Goal: Task Accomplishment & Management: Use online tool/utility

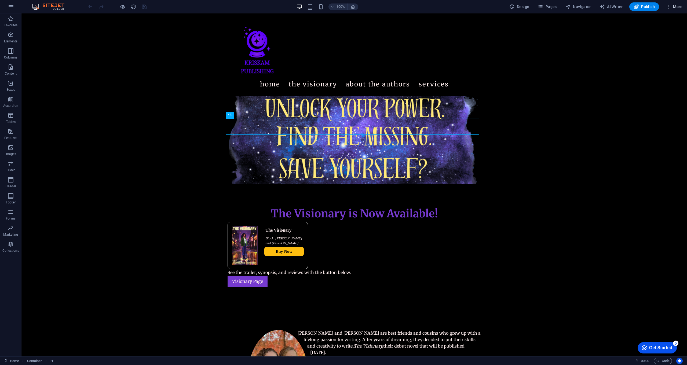
click at [677, 5] on span "More" at bounding box center [673, 6] width 17 height 5
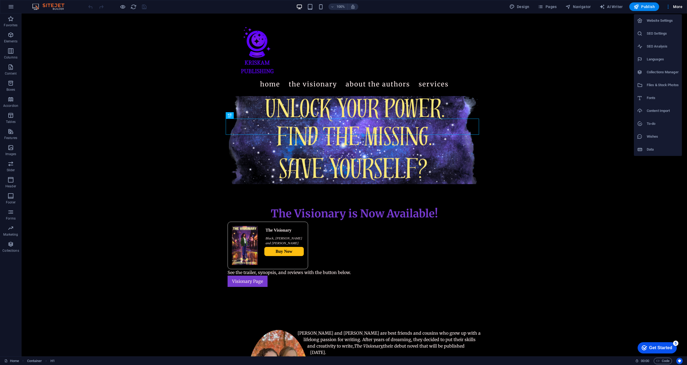
click at [664, 22] on h6 "Website Settings" at bounding box center [663, 20] width 32 height 6
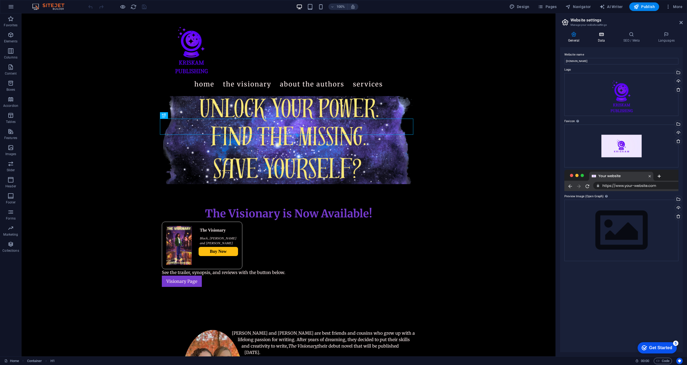
click at [606, 38] on h4 "Data" at bounding box center [601, 37] width 25 height 11
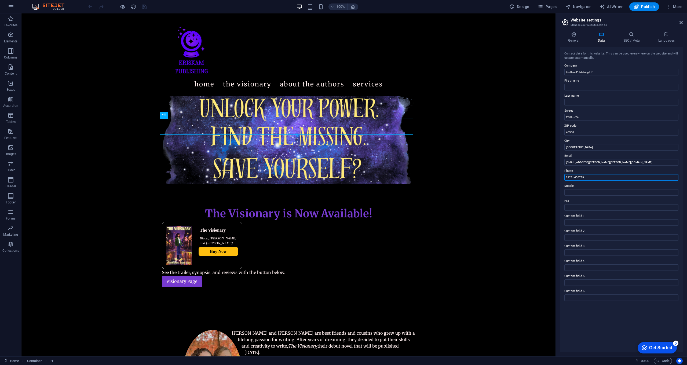
drag, startPoint x: 586, startPoint y: 177, endPoint x: 560, endPoint y: 175, distance: 26.1
click at [560, 175] on div "General Data SEO / Meta Languages Website name [DOMAIN_NAME] Logo Drag files he…" at bounding box center [621, 191] width 131 height 329
click at [581, 96] on label "Last name" at bounding box center [621, 96] width 114 height 6
click at [581, 99] on input "Last name" at bounding box center [621, 102] width 114 height 6
drag, startPoint x: 582, startPoint y: 117, endPoint x: 563, endPoint y: 116, distance: 19.1
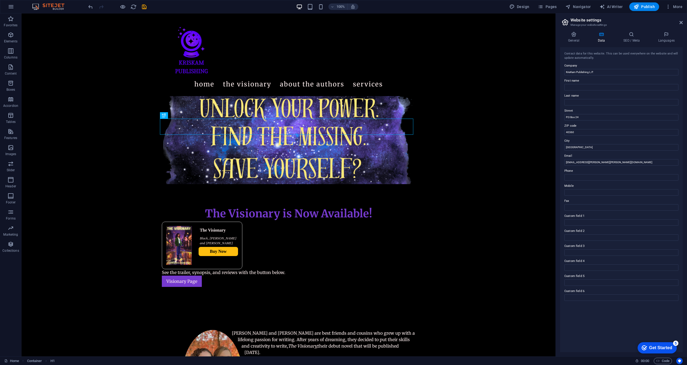
click at [584, 106] on div "Contact data for this website. This can be used everywhere on the website and w…" at bounding box center [621, 199] width 123 height 305
click at [635, 37] on h4 "SEO / Meta" at bounding box center [632, 37] width 35 height 11
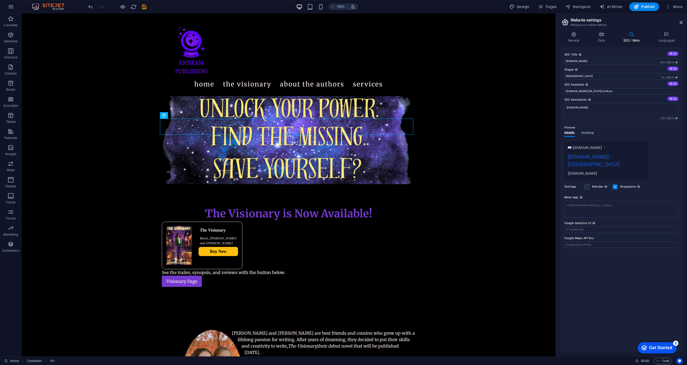
click at [616, 155] on div "[DOMAIN_NAME] - [GEOGRAPHIC_DATA]" at bounding box center [606, 162] width 77 height 18
click at [642, 156] on div "[DOMAIN_NAME] - [GEOGRAPHIC_DATA]" at bounding box center [606, 162] width 77 height 18
click at [640, 157] on div "[DOMAIN_NAME] - [GEOGRAPHIC_DATA]" at bounding box center [606, 162] width 77 height 18
click at [638, 157] on div "[DOMAIN_NAME] - [GEOGRAPHIC_DATA]" at bounding box center [606, 162] width 77 height 18
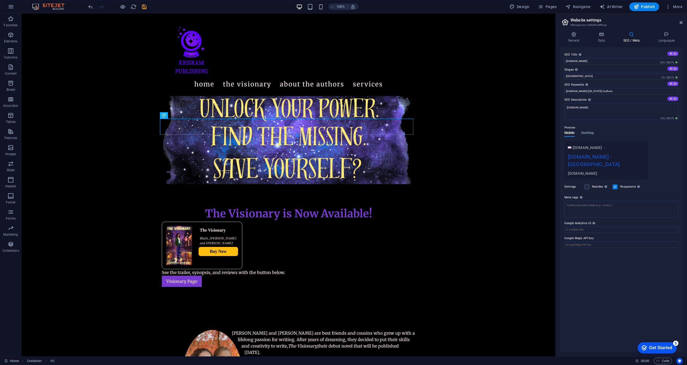
click at [635, 157] on div "[DOMAIN_NAME] - [GEOGRAPHIC_DATA]" at bounding box center [606, 162] width 77 height 18
click at [633, 157] on div "[DOMAIN_NAME] - [GEOGRAPHIC_DATA]" at bounding box center [606, 162] width 77 height 18
click at [590, 78] on input "[GEOGRAPHIC_DATA]" at bounding box center [621, 76] width 114 height 6
drag, startPoint x: 583, startPoint y: 76, endPoint x: 556, endPoint y: 78, distance: 27.7
click at [556, 78] on aside "Website settings Manage your website settings General Data SEO / Meta Languages…" at bounding box center [620, 184] width 131 height 343
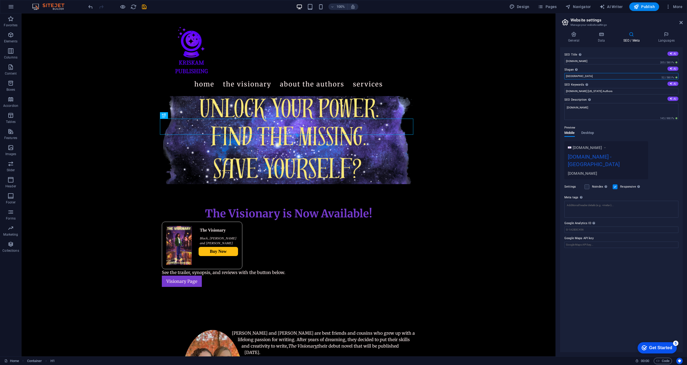
click at [576, 76] on input "[GEOGRAPHIC_DATA]" at bounding box center [621, 76] width 114 height 6
drag, startPoint x: 576, startPoint y: 76, endPoint x: 561, endPoint y: 75, distance: 15.6
click at [561, 75] on div "SEO Title The title of your website - make it something that stands out in sear…" at bounding box center [621, 199] width 123 height 305
type input "[US_STATE] Authors"
click at [146, 8] on icon "save" at bounding box center [144, 7] width 6 height 6
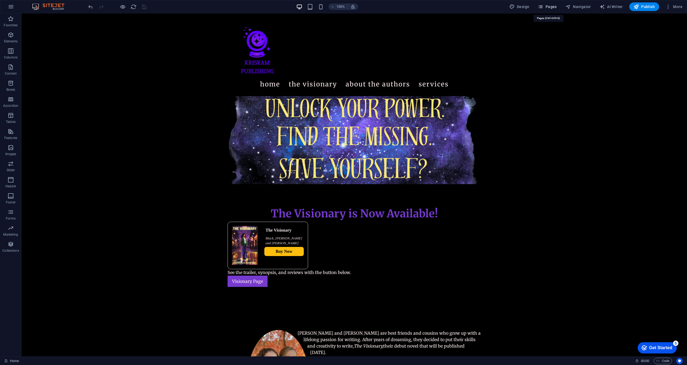
click at [547, 5] on span "Pages" at bounding box center [547, 6] width 19 height 5
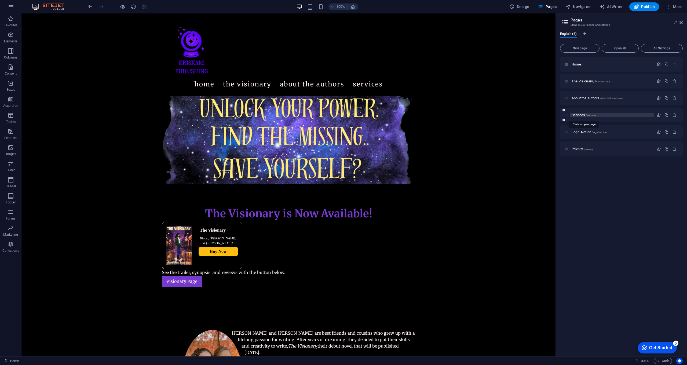
click at [581, 115] on span "Services /services" at bounding box center [583, 115] width 25 height 4
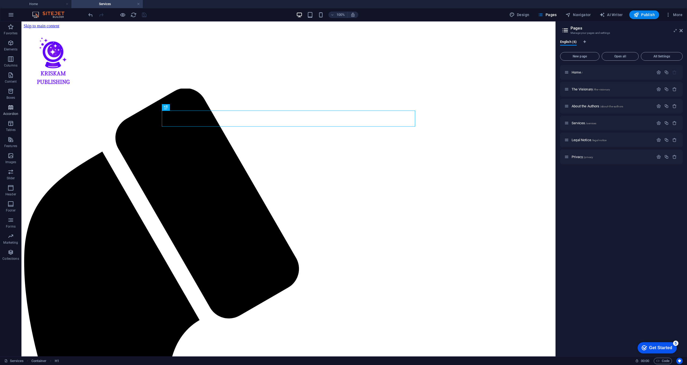
click at [10, 108] on icon "button" at bounding box center [11, 107] width 6 height 6
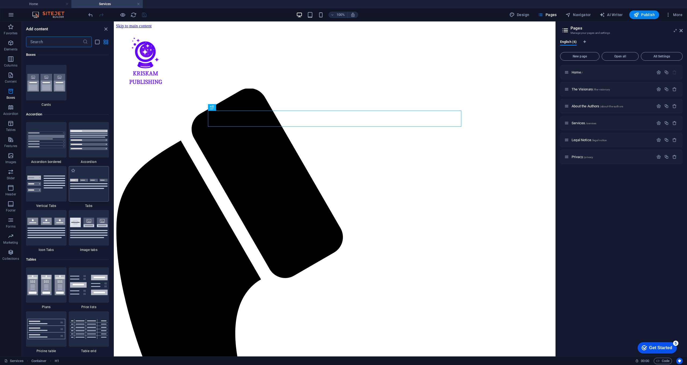
scroll to position [1749, 0]
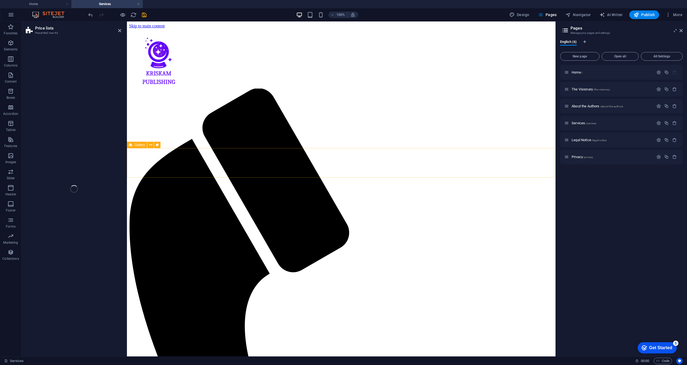
select select "rem"
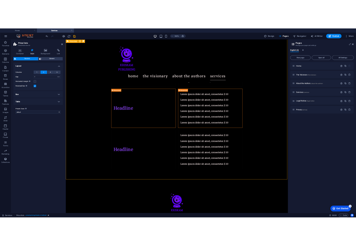
scroll to position [0, 0]
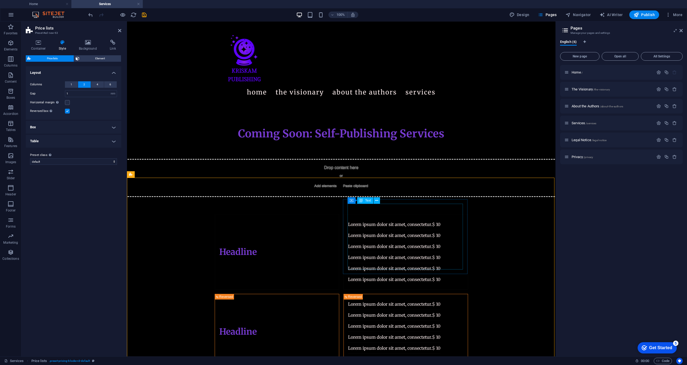
click at [370, 219] on div "Lorem ipsum dolor sit amet, consectetur. $ 10 Lorem ipsum dolor sit amet, conse…" at bounding box center [394, 252] width 92 height 66
click at [388, 219] on div "Lorem ipsum dolor sit amet, consectetur. $ 10 Lorem ipsum dolor sit amet, conse…" at bounding box center [394, 252] width 92 height 66
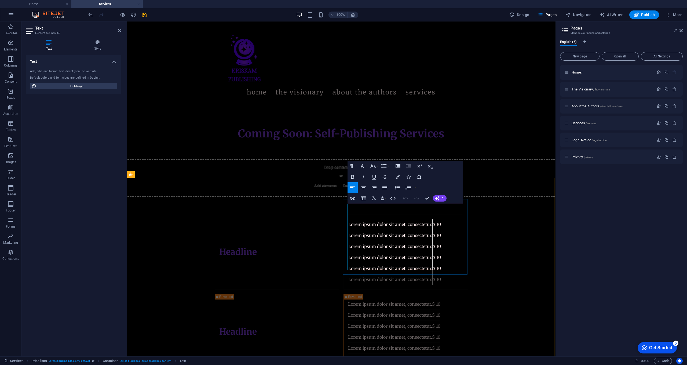
click at [405, 219] on td "Lorem ipsum dolor sit amet, consectetur." at bounding box center [390, 224] width 84 height 11
click at [432, 219] on td "Lorem ipsum dolor sit amet, consectetur." at bounding box center [390, 224] width 84 height 11
drag, startPoint x: 436, startPoint y: 211, endPoint x: 343, endPoint y: 209, distance: 92.6
click at [343, 214] on div "Lorem ipsum dolor sit amet, consectetur. $ 10 Lorem ipsum dolor sit amet, conse…" at bounding box center [405, 251] width 124 height 75
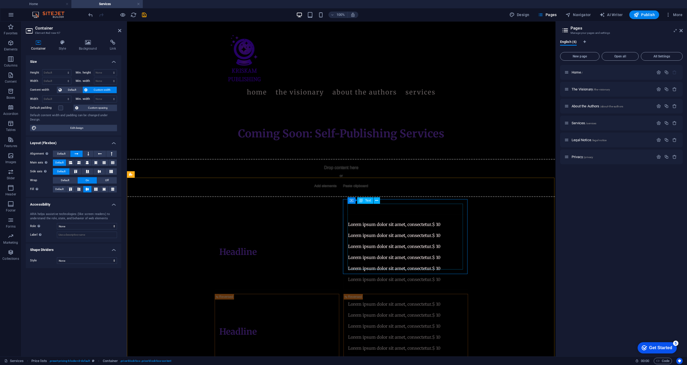
click at [419, 219] on div "Lorem ipsum dolor sit amet, consectetur. $ 10 Lorem ipsum dolor sit amet, conse…" at bounding box center [394, 252] width 92 height 66
click at [428, 219] on div "Lorem ipsum dolor sit amet, consectetur. $ 10 Lorem ipsum dolor sit amet, conse…" at bounding box center [394, 252] width 92 height 66
click at [433, 219] on div "Lorem ipsum dolor sit amet, consectetur. $ 10 Lorem ipsum dolor sit amet, conse…" at bounding box center [394, 252] width 92 height 66
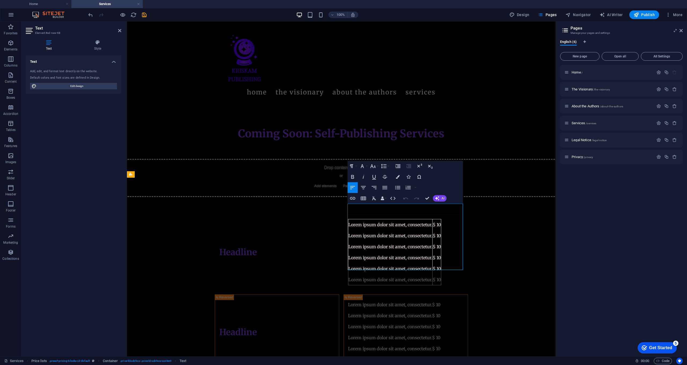
click at [424, 219] on td "Lorem ipsum dolor sit amet, consectetur." at bounding box center [390, 224] width 84 height 11
click at [432, 219] on td "Lorem ipsum dolor sit amet, consectetur." at bounding box center [390, 224] width 84 height 11
drag, startPoint x: 435, startPoint y: 210, endPoint x: 350, endPoint y: 210, distance: 85.0
click at [350, 219] on td "Lorem ipsum dolor sit amet, consectetur." at bounding box center [390, 224] width 84 height 11
click at [441, 219] on td "$ 10" at bounding box center [436, 224] width 9 height 11
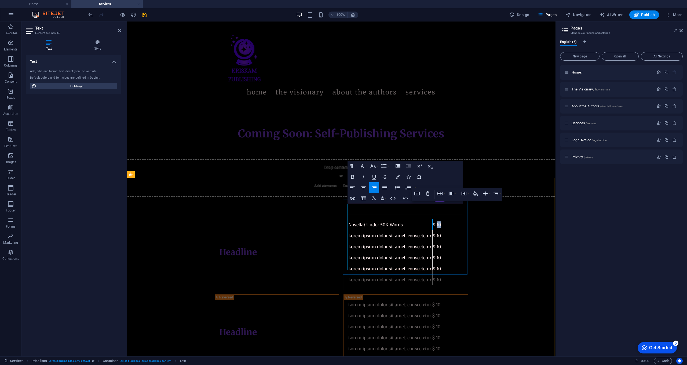
click at [441, 219] on td "$ 10" at bounding box center [436, 224] width 9 height 11
click at [432, 230] on td "Lorem ipsum dolor sit amet, consectetur." at bounding box center [390, 235] width 84 height 11
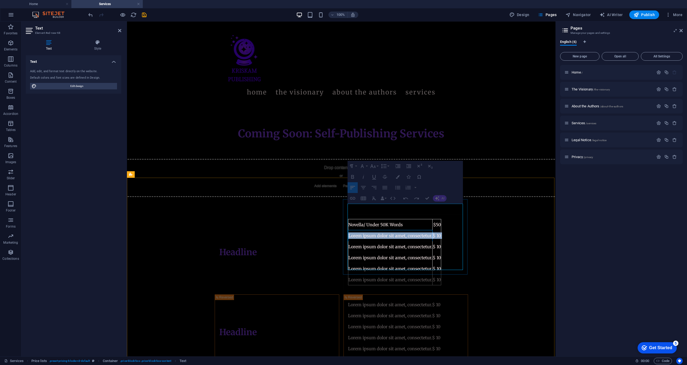
drag, startPoint x: 439, startPoint y: 219, endPoint x: 348, endPoint y: 221, distance: 91.0
click at [348, 230] on td "Lorem ipsum dolor sit amet, consectetur." at bounding box center [390, 235] width 84 height 11
click at [441, 230] on td at bounding box center [436, 235] width 9 height 11
click at [432, 241] on td "Lorem ipsum dolor sit amet, consectetur." at bounding box center [390, 246] width 84 height 11
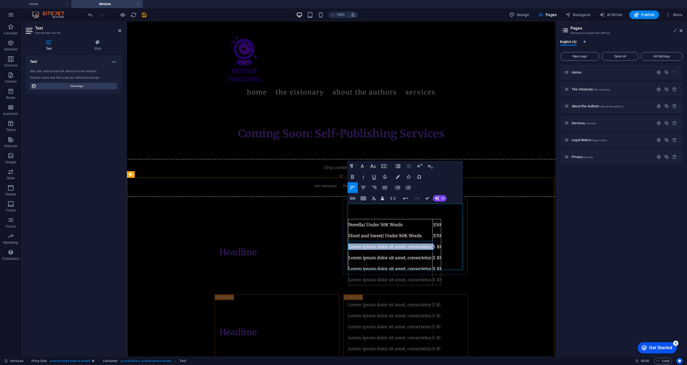
drag, startPoint x: 436, startPoint y: 230, endPoint x: 351, endPoint y: 233, distance: 84.8
click at [351, 241] on td "Lorem ipsum dolor sit amet, consectetur." at bounding box center [390, 246] width 84 height 11
click at [441, 233] on table "Novella/ Under 50K Words $50 Short and Sweet/ Under 80K Words $70 Standard/80-1…" at bounding box center [394, 252] width 93 height 66
click at [441, 241] on td "$ 10" at bounding box center [436, 246] width 9 height 11
click at [243, 87] on div at bounding box center [241, 54] width 3 height 66
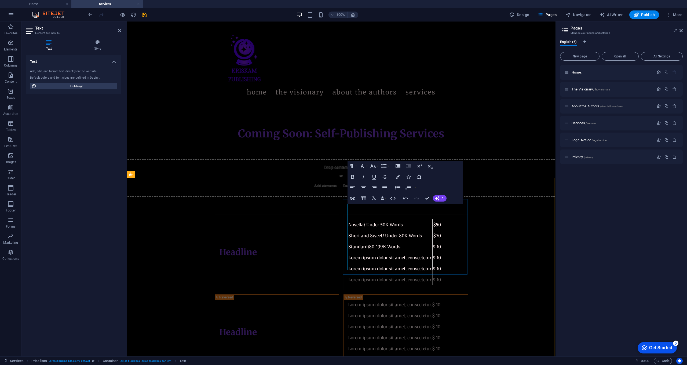
click at [441, 241] on td "$ 10" at bounding box center [436, 246] width 9 height 11
click at [432, 252] on td "​ Lorem ipsum dolor sit amet, consectetur." at bounding box center [390, 257] width 84 height 11
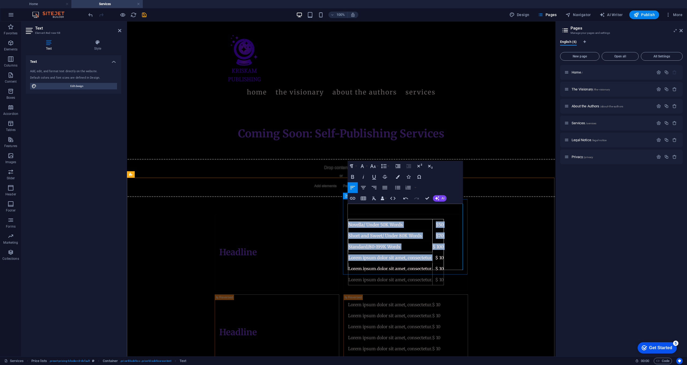
drag, startPoint x: 435, startPoint y: 244, endPoint x: 346, endPoint y: 239, distance: 89.4
click at [346, 239] on div "Novella/ Under 50K Words $50 Short and Sweet/ Under 80K Words $70 Standard/80-1…" at bounding box center [405, 252] width 124 height 76
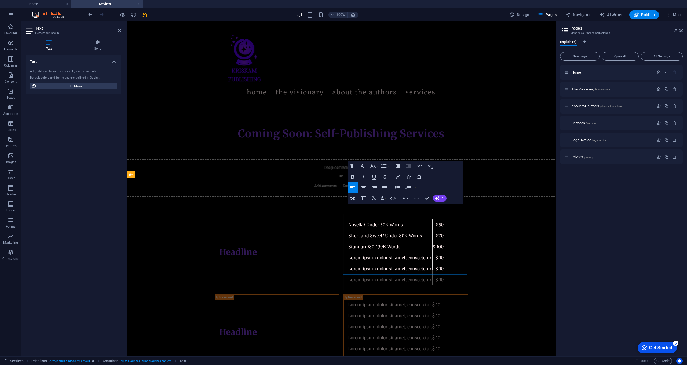
click at [385, 252] on td "Lorem ipsum dolor sit amet, consectetur." at bounding box center [390, 257] width 84 height 11
click at [432, 252] on td "Lorem ipsum dolor sit amet, consectetur." at bounding box center [390, 257] width 84 height 11
drag, startPoint x: 428, startPoint y: 243, endPoint x: 350, endPoint y: 244, distance: 78.1
click at [350, 252] on td "Lorem ipsum dolor sit amet, consectetur." at bounding box center [390, 257] width 84 height 11
click at [443, 252] on td "$ 10" at bounding box center [437, 257] width 11 height 11
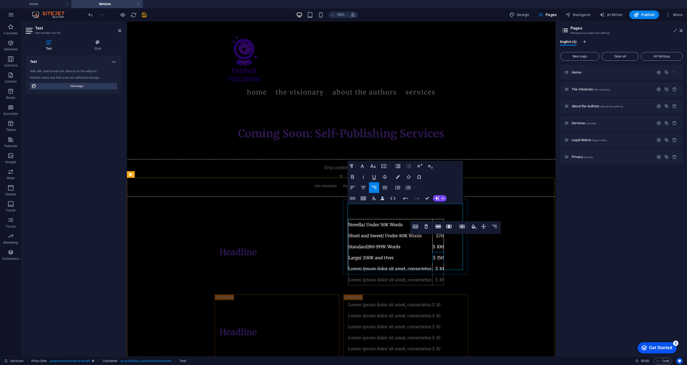
click at [432, 263] on td "Lorem ipsum dolor sit amet, consectetur." at bounding box center [390, 268] width 84 height 11
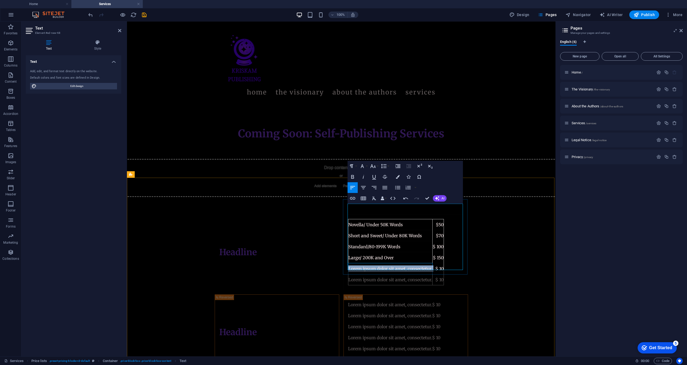
drag, startPoint x: 415, startPoint y: 252, endPoint x: 348, endPoint y: 253, distance: 67.1
click at [348, 263] on td "Lorem ipsum dolor sit amet, consectetur." at bounding box center [390, 268] width 84 height 11
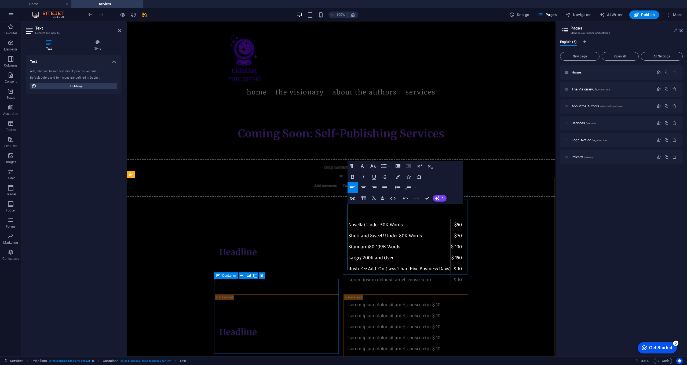
click at [460, 274] on td "$ 10" at bounding box center [455, 279] width 11 height 11
click at [462, 274] on td "$ 50" at bounding box center [455, 279] width 11 height 11
drag, startPoint x: 462, startPoint y: 266, endPoint x: 356, endPoint y: 263, distance: 105.4
click at [356, 274] on tr "Lorem ipsum dolor sit amet, consectetur. $ 50" at bounding box center [405, 279] width 114 height 11
click at [369, 251] on icon "button" at bounding box center [369, 248] width 6 height 6
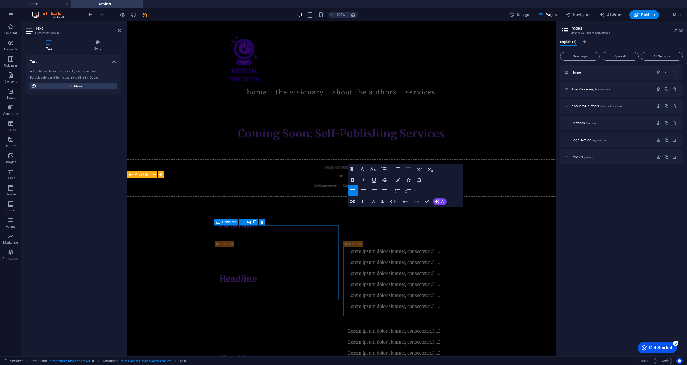
click at [511, 285] on div "Headline Headline Lorem ipsum dolor sit amet, consectetur. $ 10 Lorem ipsum dol…" at bounding box center [341, 305] width 428 height 225
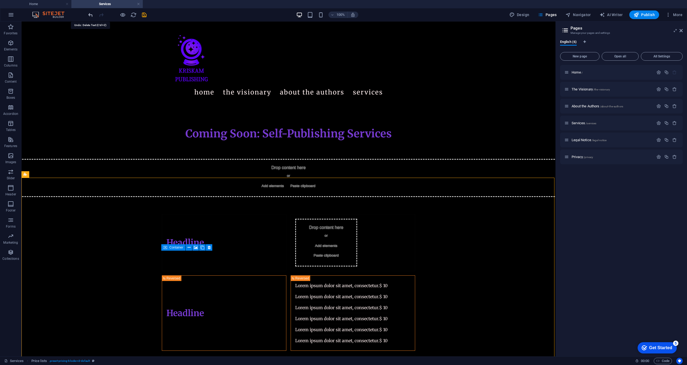
click at [91, 16] on icon "undo" at bounding box center [90, 15] width 6 height 6
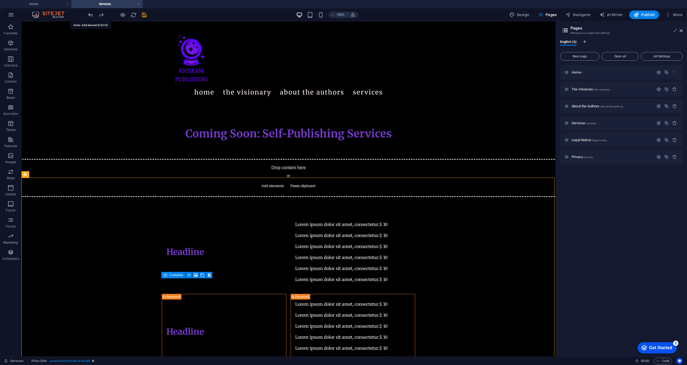
click at [92, 13] on icon "undo" at bounding box center [90, 15] width 6 height 6
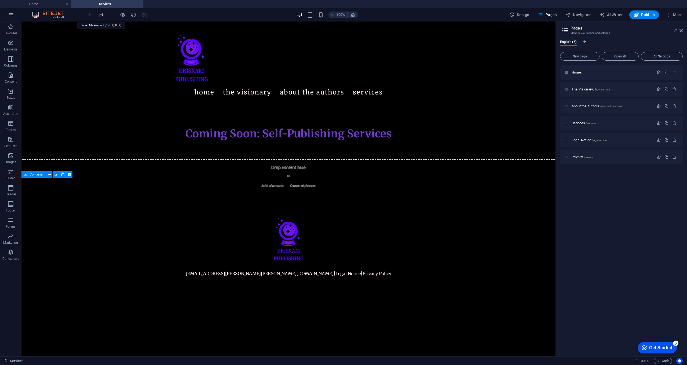
click at [101, 17] on icon "redo" at bounding box center [101, 15] width 6 height 6
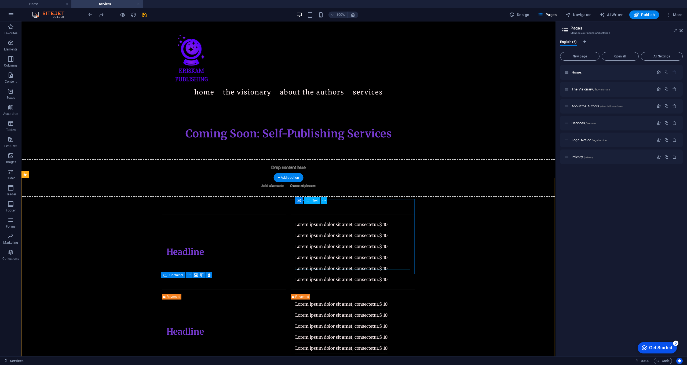
click at [319, 219] on div "Lorem ipsum dolor sit amet, consectetur. $ 10 Lorem ipsum dolor sit amet, conse…" at bounding box center [341, 252] width 92 height 66
click at [321, 219] on div "Lorem ipsum dolor sit amet, consectetur. $ 10 Lorem ipsum dolor sit amet, conse…" at bounding box center [341, 252] width 92 height 66
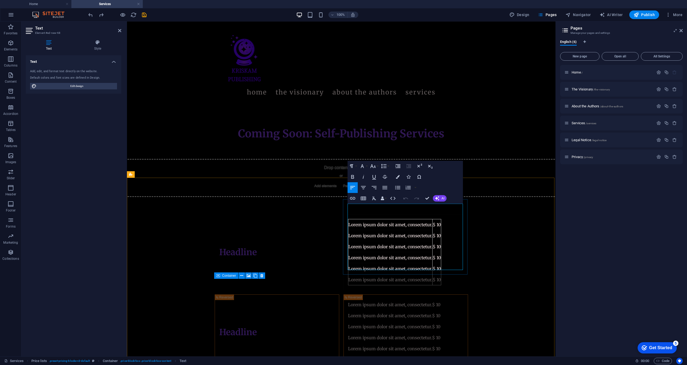
click at [441, 267] on table "Lorem ipsum dolor sit amet, consectetur. $ 10 Lorem ipsum dolor sit amet, conse…" at bounding box center [394, 252] width 93 height 66
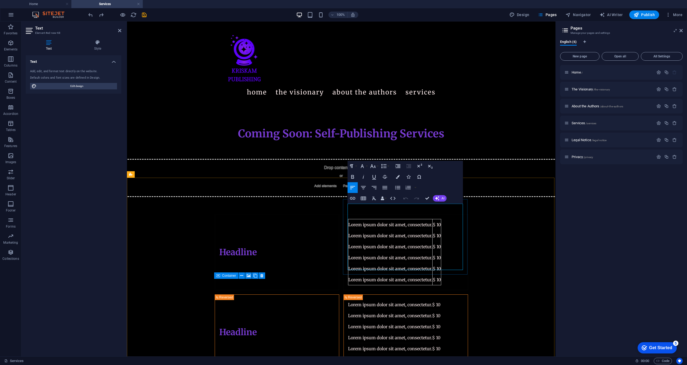
drag, startPoint x: 463, startPoint y: 266, endPoint x: 459, endPoint y: 265, distance: 4.1
click at [459, 265] on div "Lorem ipsum dolor sit amet, consectetur. $ 10 Lorem ipsum dolor sit amet, conse…" at bounding box center [405, 252] width 124 height 76
click at [441, 274] on td "$ 10" at bounding box center [436, 279] width 9 height 11
drag, startPoint x: 461, startPoint y: 264, endPoint x: 332, endPoint y: 268, distance: 129.6
click at [324, 269] on div "Headline Lorem ipsum dolor sit amet, consectetur. $ 10 Lorem ipsum dolor sit am…" at bounding box center [341, 332] width 262 height 278
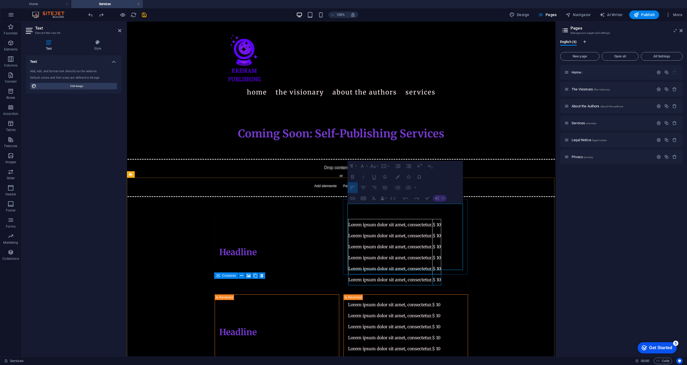
drag, startPoint x: 350, startPoint y: 265, endPoint x: 460, endPoint y: 265, distance: 110.0
click at [441, 274] on tr "Lorem ipsum dolor sit amet, consectetur. $ 10" at bounding box center [394, 279] width 93 height 11
click at [441, 274] on td "$ 10" at bounding box center [436, 279] width 9 height 11
drag, startPoint x: 462, startPoint y: 265, endPoint x: 458, endPoint y: 266, distance: 3.9
click at [441, 274] on td "$ 10" at bounding box center [436, 279] width 9 height 11
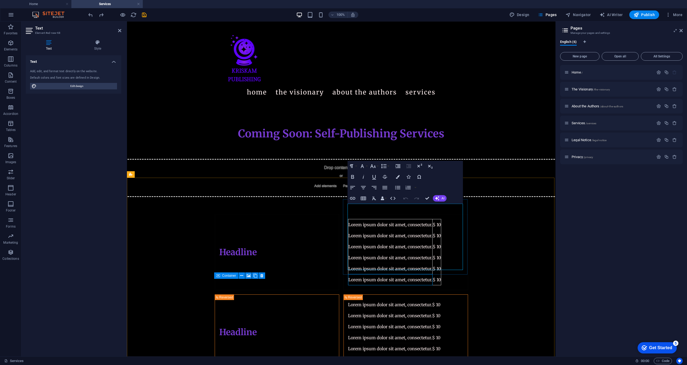
click at [348, 274] on td "Lorem ipsum dolor sit amet, consectetur." at bounding box center [390, 279] width 84 height 11
drag, startPoint x: 348, startPoint y: 263, endPoint x: 462, endPoint y: 263, distance: 114.8
click at [441, 263] on table "Lorem ipsum dolor sit amet, consectetur. $ 10 Lorem ipsum dolor sit amet, conse…" at bounding box center [394, 252] width 93 height 66
click at [385, 248] on icon "button" at bounding box center [382, 248] width 6 height 6
click at [392, 274] on link "Delete row" at bounding box center [398, 275] width 41 height 8
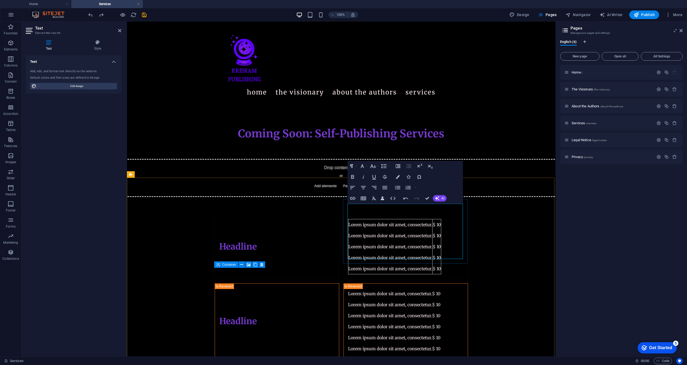
click at [432, 219] on td "Lorem ipsum dolor sit amet, consectetur." at bounding box center [390, 224] width 84 height 11
drag, startPoint x: 433, startPoint y: 210, endPoint x: 330, endPoint y: 209, distance: 102.7
click at [330, 209] on div "Headline Lorem ipsum dolor sit amet, consectetur. $ 10 Lorem ipsum dolor sit am…" at bounding box center [341, 326] width 262 height 267
select select "rem"
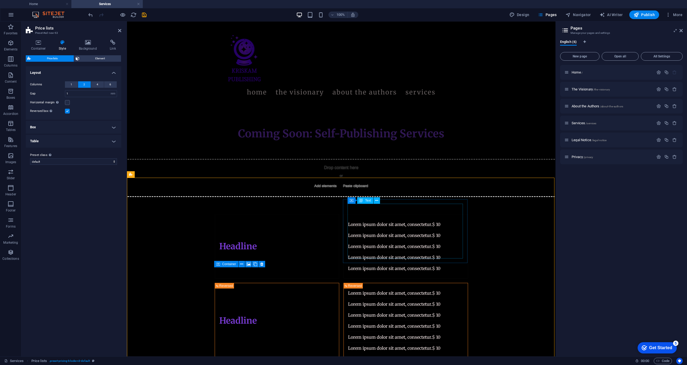
click at [365, 219] on div "Lorem ipsum dolor sit amet, consectetur. $ 10 Lorem ipsum dolor sit amet, conse…" at bounding box center [394, 246] width 92 height 55
click at [380, 219] on div "Lorem ipsum dolor sit amet, consectetur. $ 10 Lorem ipsum dolor sit amet, conse…" at bounding box center [394, 246] width 92 height 55
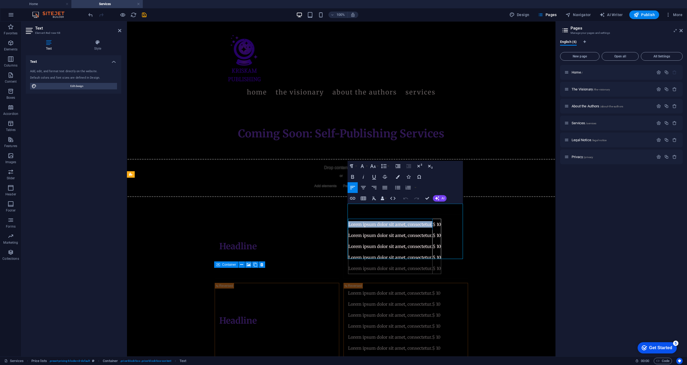
drag, startPoint x: 435, startPoint y: 209, endPoint x: 347, endPoint y: 208, distance: 88.0
click at [348, 219] on td "Lorem ipsum dolor sit amet, consectetur." at bounding box center [390, 224] width 84 height 11
click at [441, 219] on td "$ 10" at bounding box center [436, 224] width 9 height 11
click at [432, 230] on td "Lorem ipsum dolor sit amet, consectetur." at bounding box center [390, 235] width 84 height 11
drag, startPoint x: 425, startPoint y: 222, endPoint x: 415, endPoint y: 222, distance: 10.5
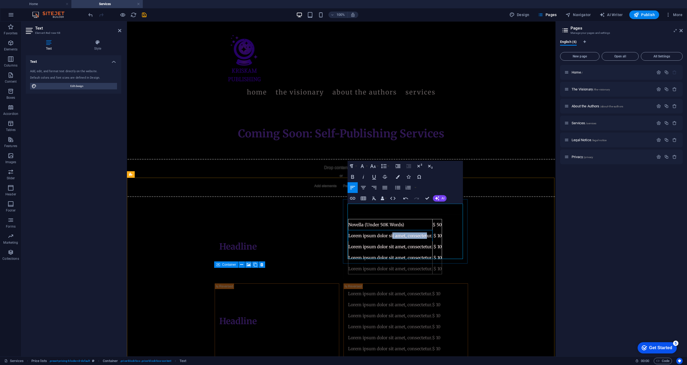
click at [393, 230] on td "Lorem ipsum dolor sit amet, consectetur." at bounding box center [390, 235] width 84 height 11
click at [432, 230] on td "Lorem ipsum dolor sit amet, consectetur." at bounding box center [390, 235] width 84 height 11
drag, startPoint x: 436, startPoint y: 222, endPoint x: 352, endPoint y: 222, distance: 83.4
click at [352, 230] on td "Lorem ipsum dolor sit amet, consectetur." at bounding box center [390, 235] width 84 height 11
click at [442, 230] on td "$ 10" at bounding box center [436, 235] width 9 height 11
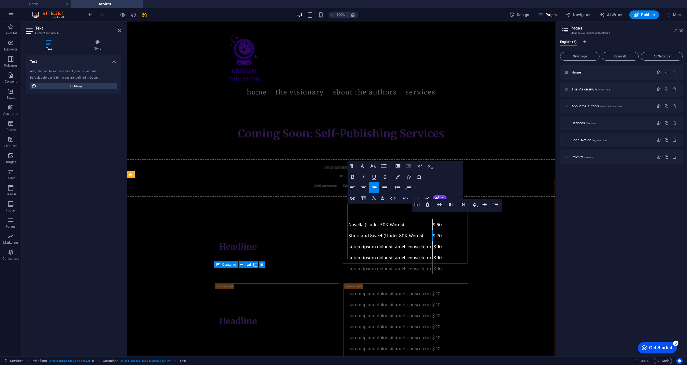
click at [432, 241] on td "Lorem ipsum dolor sit amet, consectetur." at bounding box center [390, 246] width 84 height 11
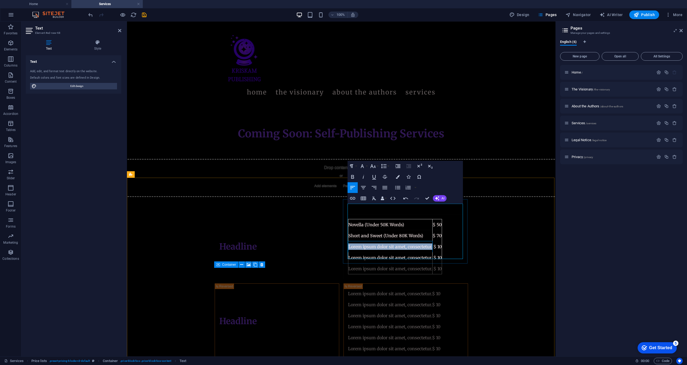
drag, startPoint x: 427, startPoint y: 231, endPoint x: 349, endPoint y: 232, distance: 78.6
click at [349, 241] on td "Lorem ipsum dolor sit amet, consectetur." at bounding box center [390, 246] width 84 height 11
click at [442, 241] on td "$ 10" at bounding box center [436, 246] width 9 height 11
click at [432, 252] on td "Lorem ipsum dolor sit amet, consectetur." at bounding box center [390, 257] width 84 height 11
drag, startPoint x: 432, startPoint y: 243, endPoint x: 350, endPoint y: 243, distance: 82.1
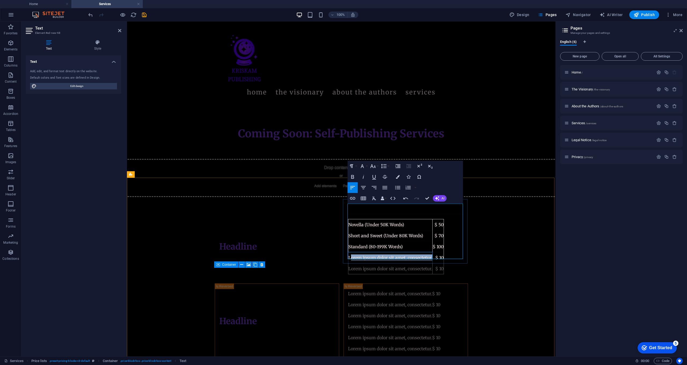
click at [350, 252] on td "Lorem ipsum dolor sit amet, consectetur." at bounding box center [390, 257] width 84 height 11
click at [443, 252] on td "$ 10" at bounding box center [437, 257] width 11 height 11
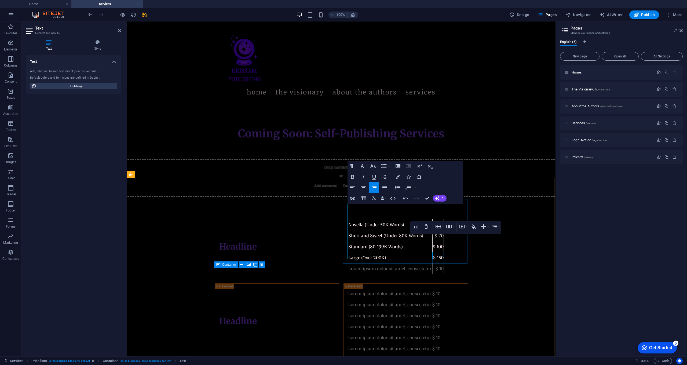
click at [432, 263] on td "Lorem ipsum dolor sit amet, consectetur." at bounding box center [390, 268] width 84 height 11
drag, startPoint x: 438, startPoint y: 253, endPoint x: 354, endPoint y: 251, distance: 84.0
click at [354, 263] on td "Lorem ipsum dolor sit amet, consectetur." at bounding box center [390, 268] width 84 height 11
click at [459, 263] on td "$ 10" at bounding box center [452, 268] width 11 height 11
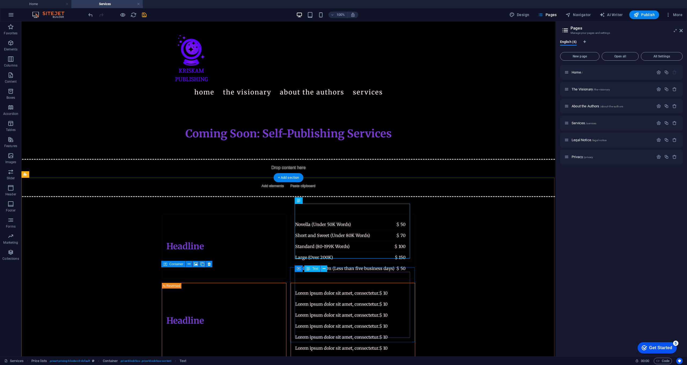
click at [387, 288] on div "Lorem ipsum dolor sit amet, consectetur. $ 10 Lorem ipsum dolor sit amet, conse…" at bounding box center [341, 321] width 92 height 66
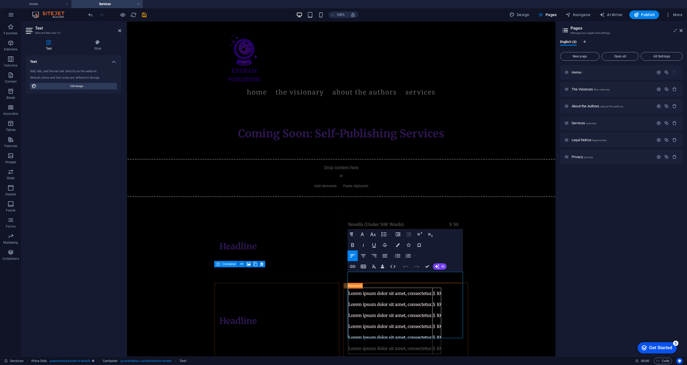
click at [215, 294] on figure at bounding box center [215, 320] width 0 height 75
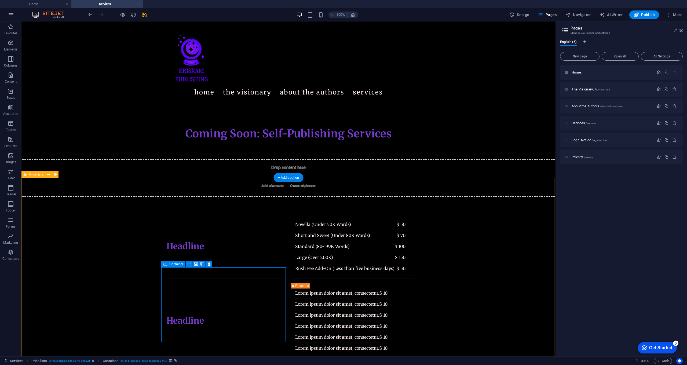
click at [162, 285] on figure at bounding box center [162, 320] width 0 height 75
click at [211, 264] on button at bounding box center [209, 264] width 6 height 6
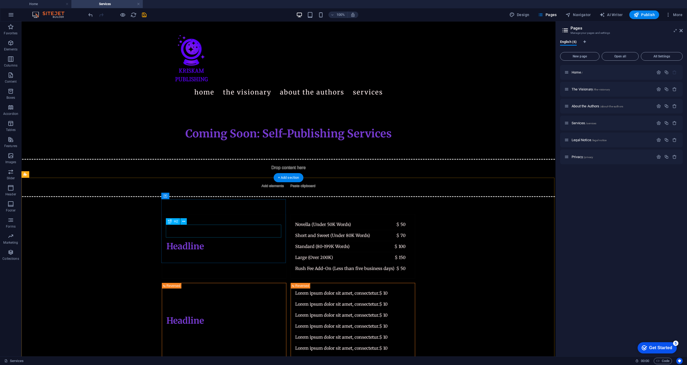
click at [204, 240] on div "Headline" at bounding box center [185, 246] width 38 height 13
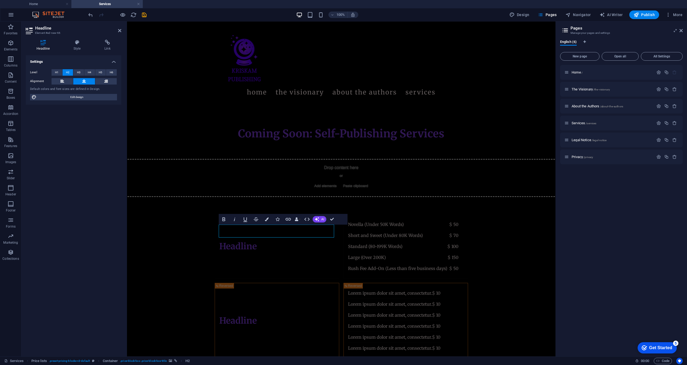
click at [215, 245] on figure at bounding box center [215, 246] width 0 height 64
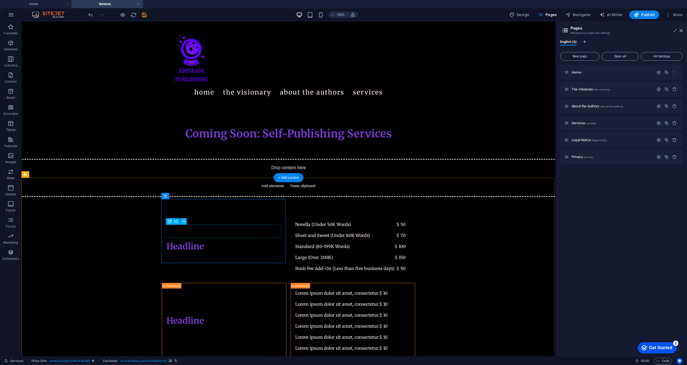
click at [204, 240] on div "Headline" at bounding box center [185, 246] width 38 height 13
click at [162, 214] on figure at bounding box center [162, 246] width 0 height 64
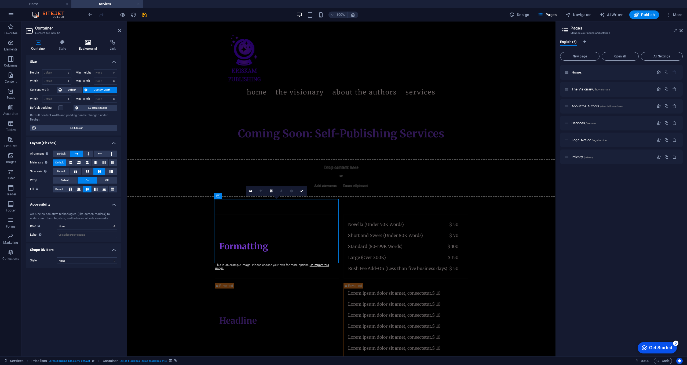
click at [87, 42] on icon at bounding box center [88, 42] width 29 height 5
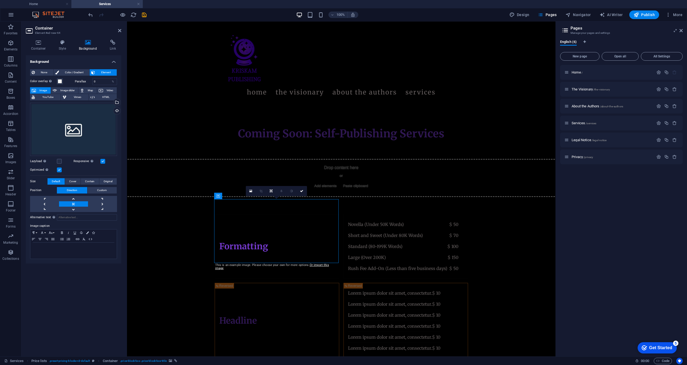
drag, startPoint x: 129, startPoint y: 1, endPoint x: 145, endPoint y: -21, distance: 27.1
click at [145, 0] on html "KrisKam Publishing L.P. Home Services Favorites Elements Columns Content Boxes …" at bounding box center [343, 182] width 687 height 365
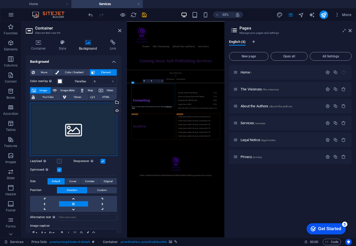
click at [85, 129] on div "Drag files here, click to choose files or select files from Files or our free s…" at bounding box center [73, 129] width 87 height 53
click at [85, 129] on body "KrisKam Publishing L.P. Home Services Favorites Elements Columns Content Boxes …" at bounding box center [178, 123] width 356 height 246
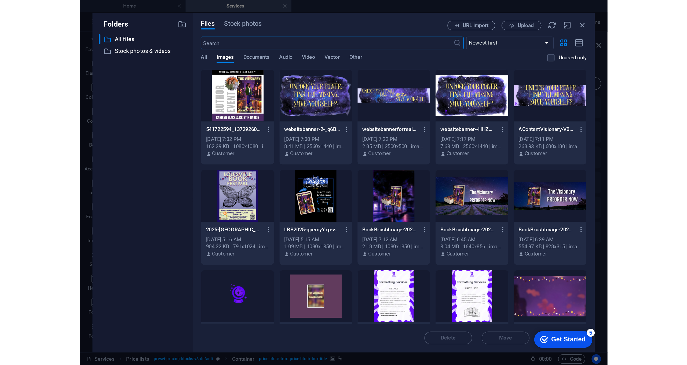
scroll to position [169, 0]
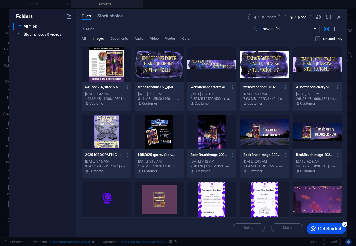
click at [302, 16] on span "Upload" at bounding box center [300, 17] width 11 height 3
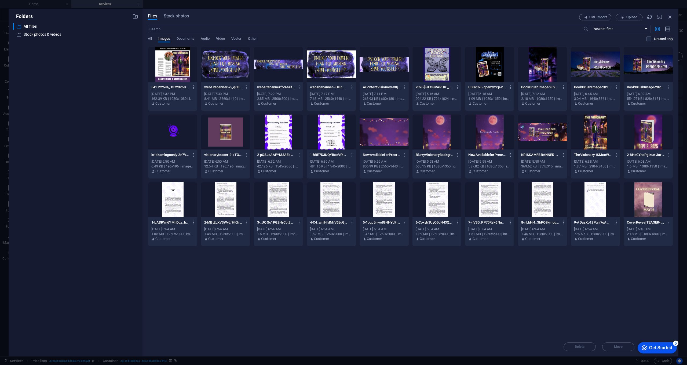
scroll to position [108, 0]
click at [623, 18] on icon "button" at bounding box center [621, 17] width 3 height 3
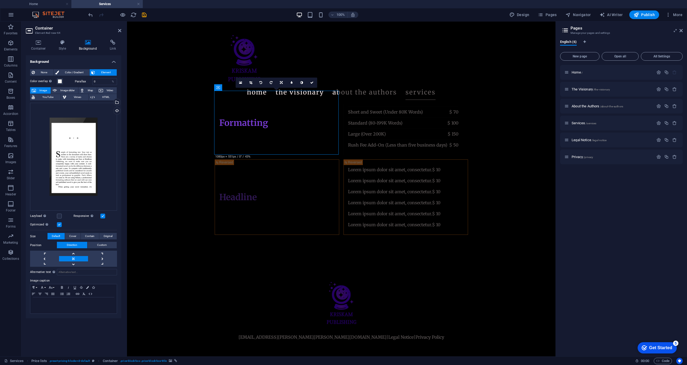
click at [625, 20] on div "100% Design Pages Navigator AI Writer Publish More" at bounding box center [343, 14] width 686 height 13
click at [215, 106] on figure at bounding box center [215, 123] width 0 height 64
click at [37, 43] on icon at bounding box center [38, 42] width 25 height 5
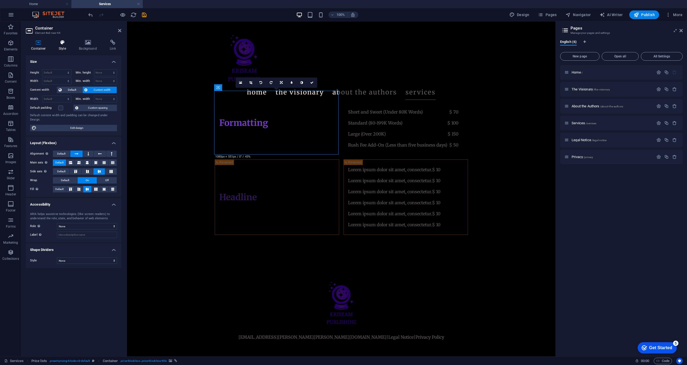
click at [63, 46] on h4 "Style" at bounding box center [63, 45] width 20 height 11
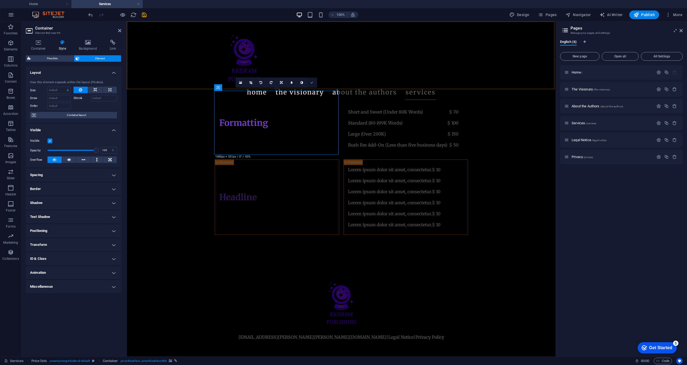
click at [314, 84] on link at bounding box center [312, 83] width 10 height 10
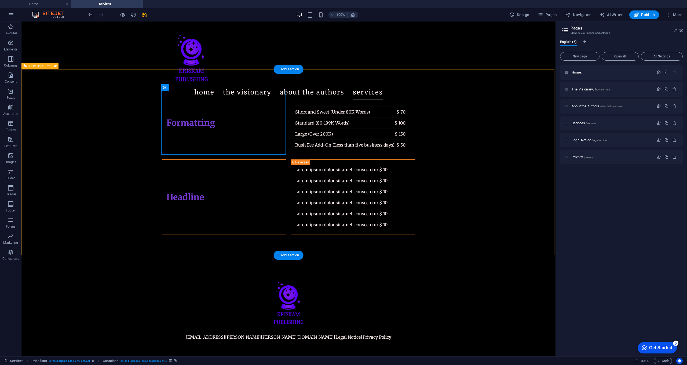
click at [162, 183] on figure at bounding box center [162, 197] width 0 height 75
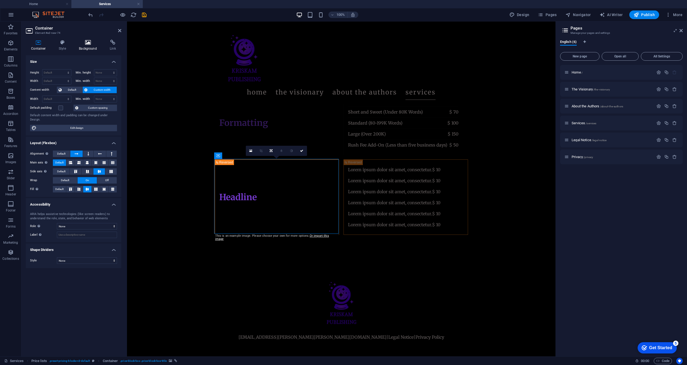
click at [85, 46] on h4 "Background" at bounding box center [89, 45] width 31 height 11
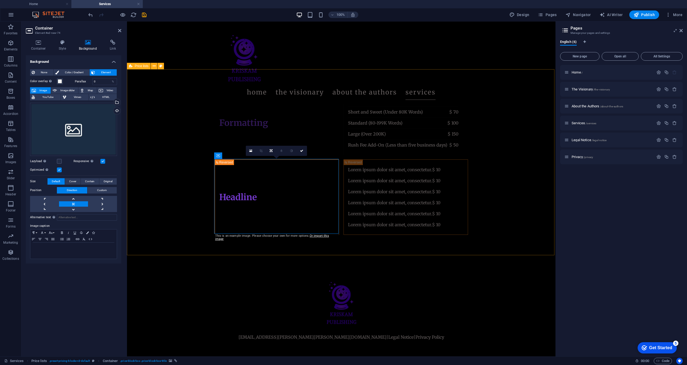
click at [215, 105] on figure at bounding box center [215, 123] width 0 height 64
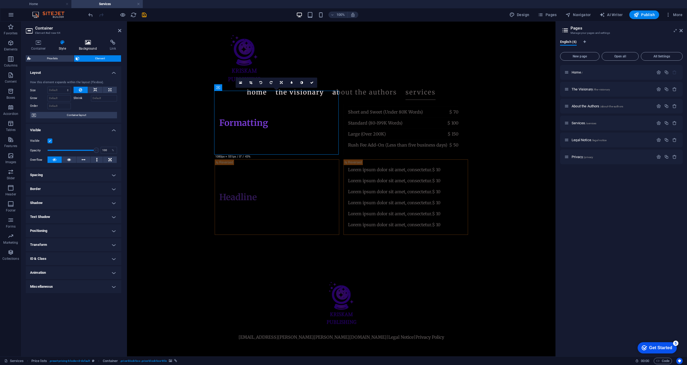
click at [87, 45] on icon at bounding box center [88, 42] width 29 height 5
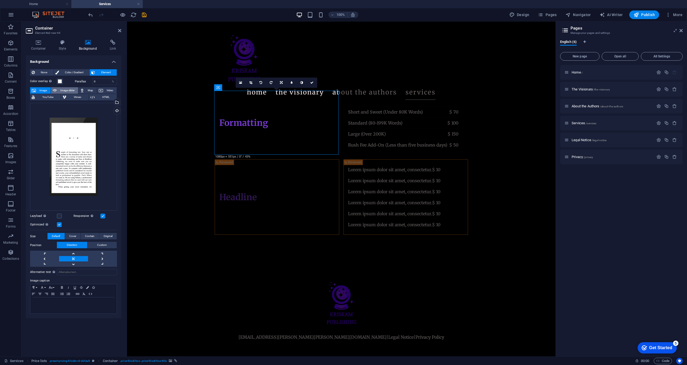
click at [62, 89] on span "Image slider" at bounding box center [67, 90] width 18 height 6
select select "ms"
select select "s"
select select "progressive"
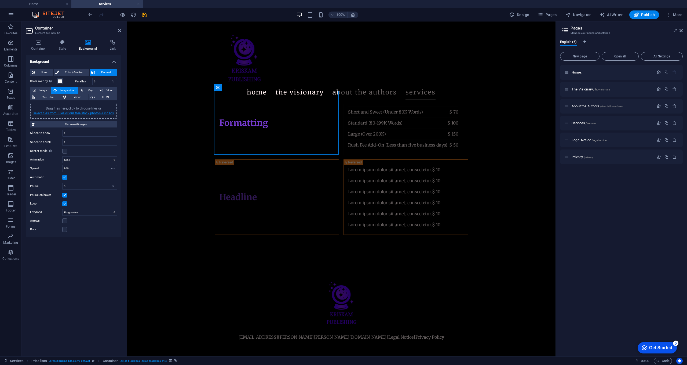
click at [82, 114] on link "select files from Files or our free stock photos & videos" at bounding box center [73, 113] width 80 height 4
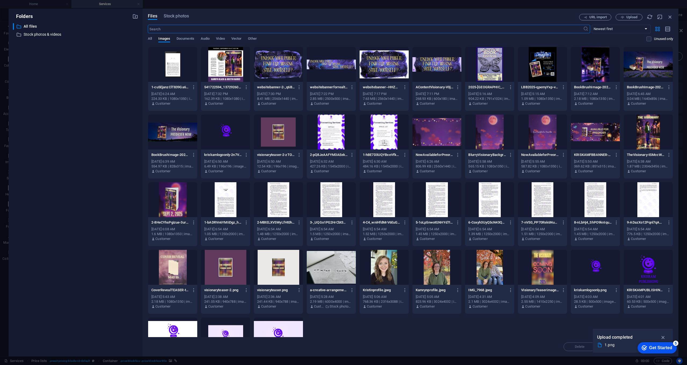
click at [187, 75] on div at bounding box center [172, 64] width 49 height 35
click at [626, 16] on span "Upload" at bounding box center [631, 17] width 11 height 3
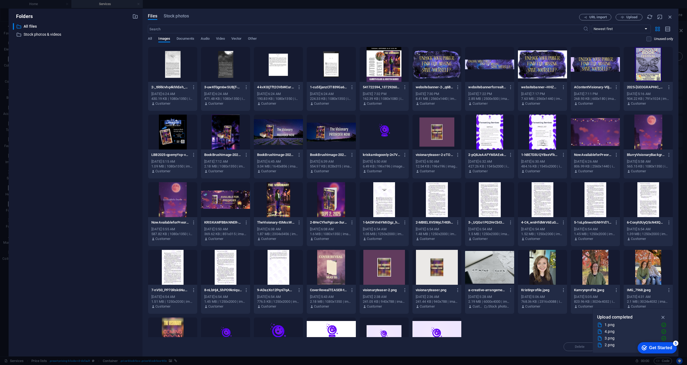
click at [342, 69] on div at bounding box center [331, 64] width 49 height 35
click at [288, 66] on div at bounding box center [278, 64] width 49 height 35
click at [234, 65] on div at bounding box center [225, 64] width 49 height 35
click at [178, 64] on div at bounding box center [172, 64] width 49 height 35
click at [247, 51] on div at bounding box center [225, 64] width 49 height 35
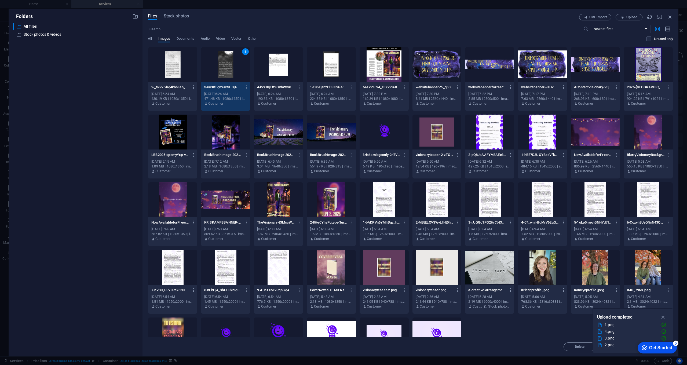
click at [287, 54] on div at bounding box center [278, 64] width 49 height 35
click at [177, 67] on div at bounding box center [172, 64] width 49 height 35
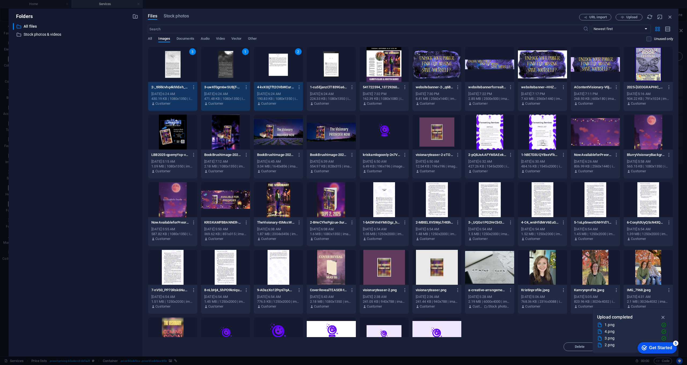
click at [331, 75] on div at bounding box center [331, 64] width 49 height 35
click at [662, 317] on icon "button" at bounding box center [663, 317] width 6 height 6
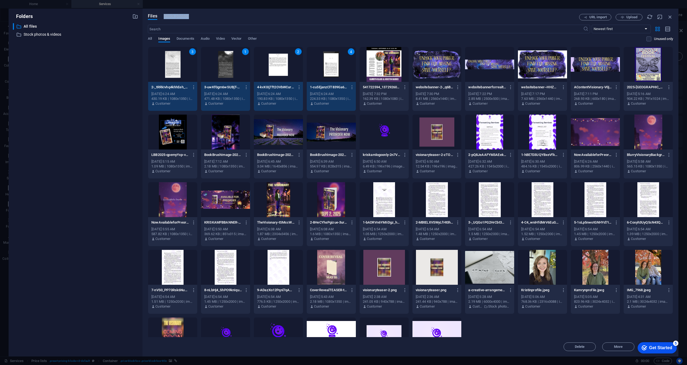
drag, startPoint x: 520, startPoint y: 20, endPoint x: 452, endPoint y: 8, distance: 69.2
click at [452, 8] on div "Folders ​ All files All files ​ Stock photos & videos Stock photos & videos Fil…" at bounding box center [343, 182] width 687 height 365
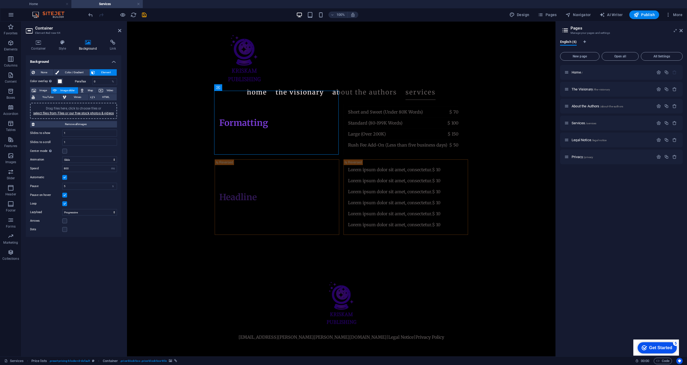
click at [652, 346] on div "Get Started" at bounding box center [660, 347] width 23 height 5
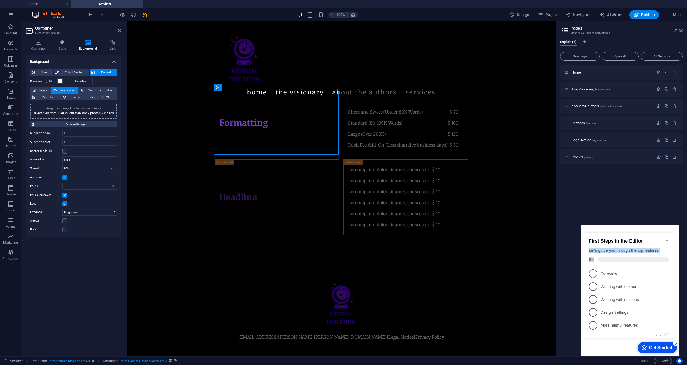
click at [669, 240] on div "First Steps in the Editor Let's guide you through the top features 0%" at bounding box center [628, 249] width 91 height 32
click at [667, 239] on icon "Minimize checklist" at bounding box center [667, 240] width 4 height 4
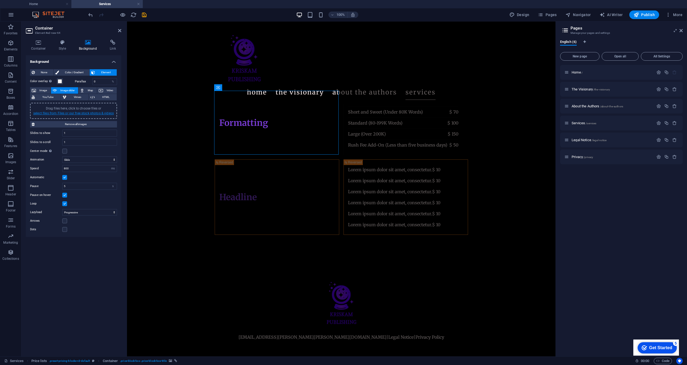
click at [80, 112] on link "select files from Files or our free stock photos & videos" at bounding box center [73, 113] width 80 height 4
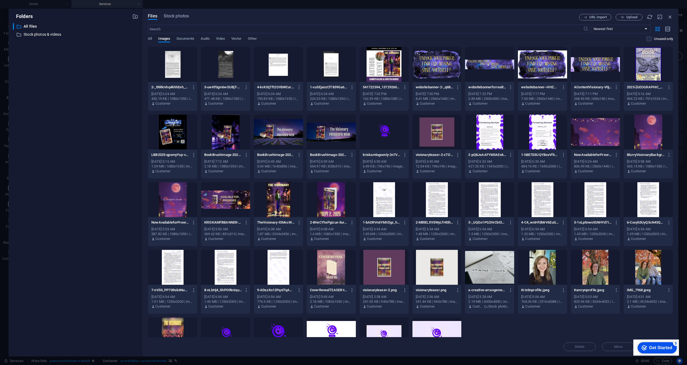
click at [223, 61] on div at bounding box center [225, 64] width 49 height 35
click at [175, 65] on div at bounding box center [172, 64] width 49 height 35
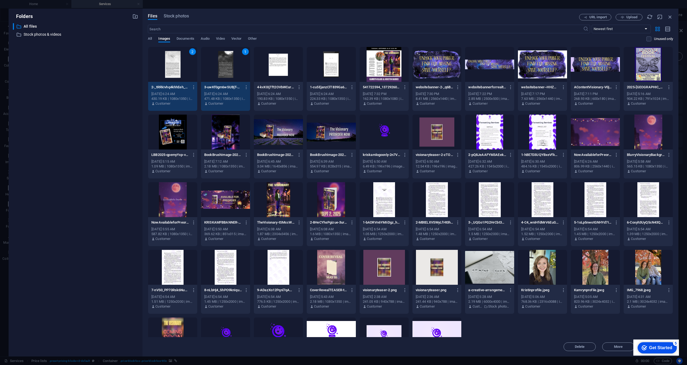
click at [329, 69] on div at bounding box center [331, 64] width 49 height 35
click at [278, 68] on div at bounding box center [278, 64] width 49 height 35
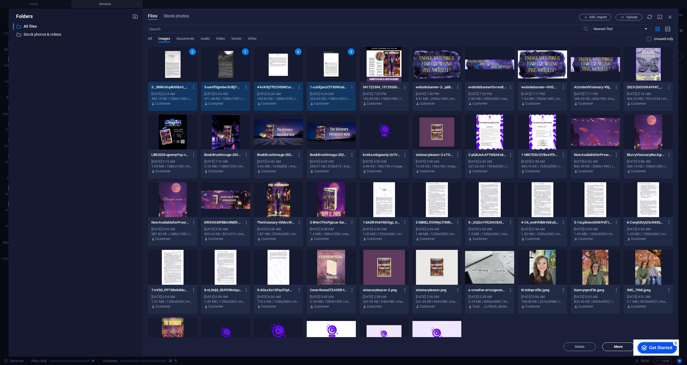
click at [628, 347] on span "Move" at bounding box center [617, 346] width 27 height 3
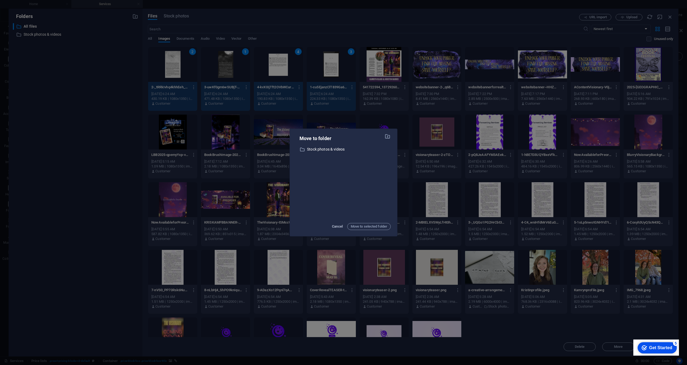
click at [333, 228] on span "Cancel" at bounding box center [337, 226] width 11 height 6
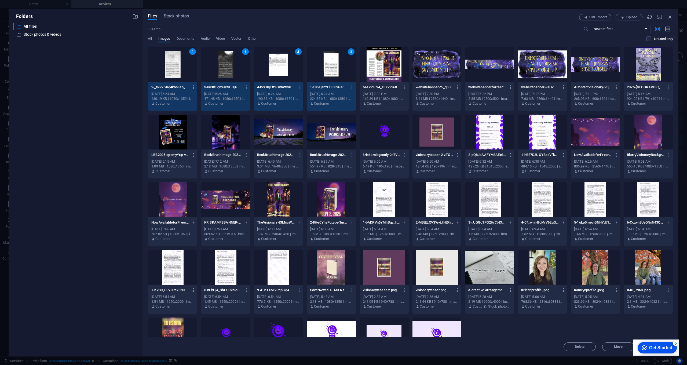
click at [239, 79] on div "1" at bounding box center [225, 64] width 49 height 35
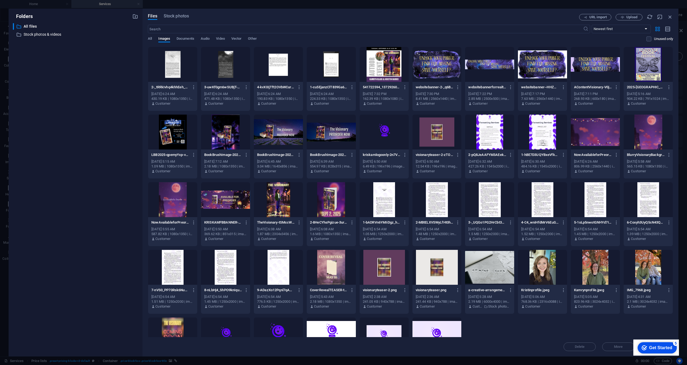
click at [239, 79] on div at bounding box center [225, 64] width 49 height 35
click at [244, 61] on div "1" at bounding box center [225, 64] width 49 height 35
click at [244, 60] on div "1" at bounding box center [225, 64] width 49 height 35
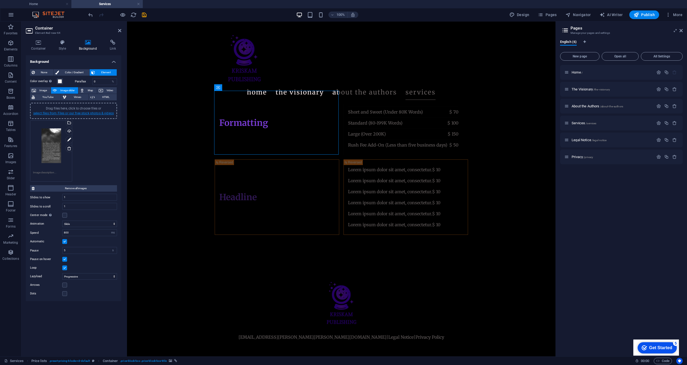
click at [79, 112] on link "select files from Files or our free stock photos & videos" at bounding box center [73, 113] width 80 height 4
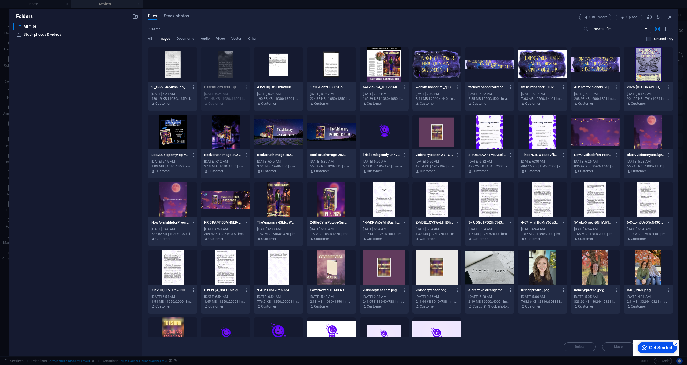
click at [159, 73] on div at bounding box center [172, 64] width 49 height 35
click at [159, 73] on div "1" at bounding box center [172, 64] width 49 height 35
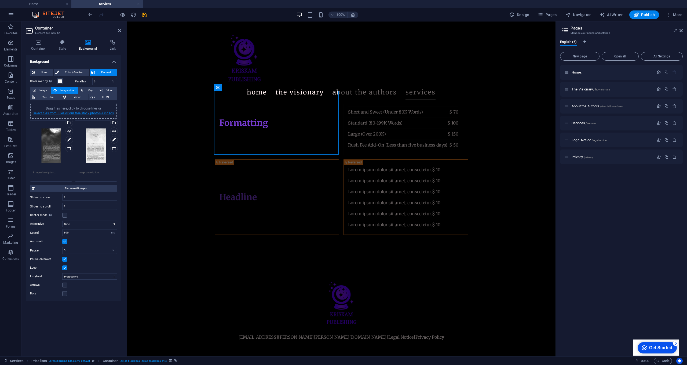
click at [89, 111] on link "select files from Files or our free stock photos & videos" at bounding box center [73, 113] width 80 height 4
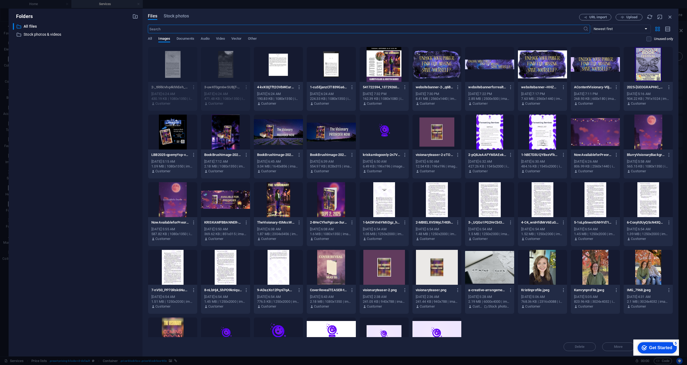
click at [295, 71] on div at bounding box center [278, 64] width 49 height 35
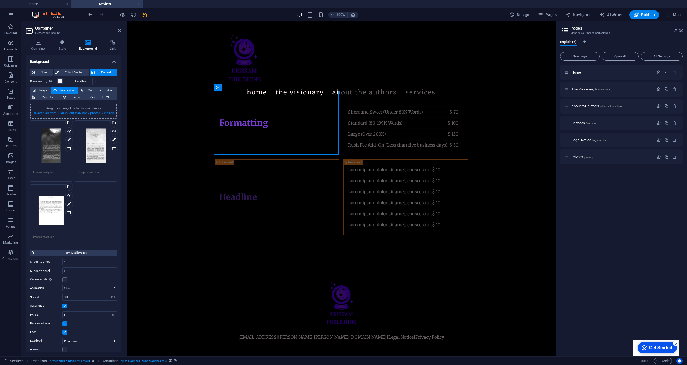
click at [105, 113] on link "select files from Files or our free stock photos & videos" at bounding box center [73, 113] width 80 height 4
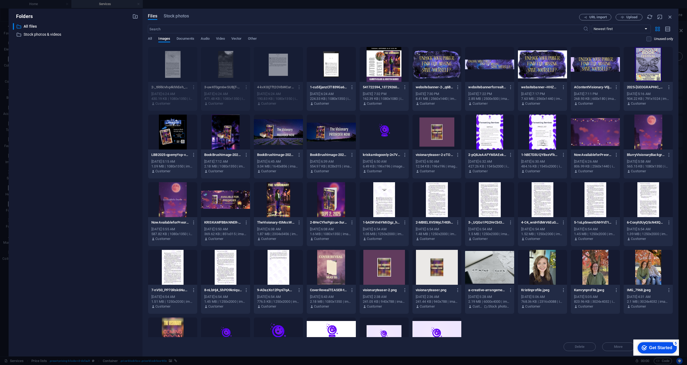
click at [339, 69] on div at bounding box center [331, 64] width 49 height 35
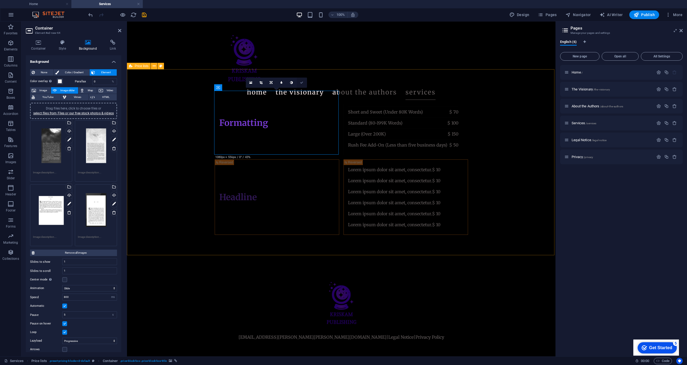
click at [300, 82] on icon at bounding box center [301, 82] width 3 height 3
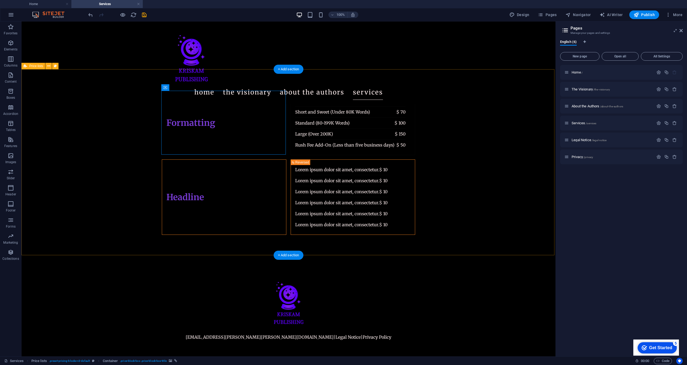
click at [162, 173] on figure at bounding box center [162, 197] width 0 height 75
click at [210, 157] on icon at bounding box center [209, 156] width 3 height 6
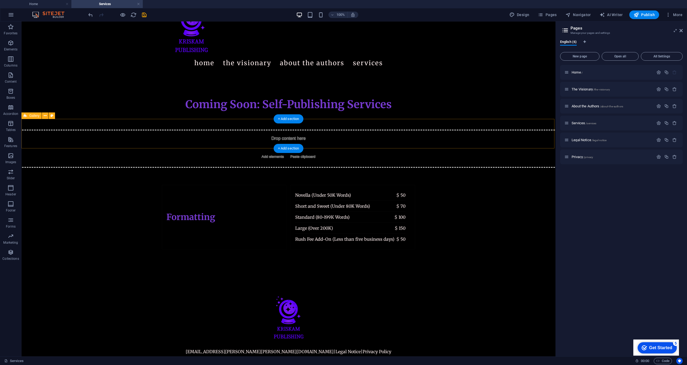
click at [49, 130] on div "Drop content here or Add elements Paste clipboard" at bounding box center [288, 149] width 542 height 38
click at [45, 114] on icon at bounding box center [45, 116] width 3 height 6
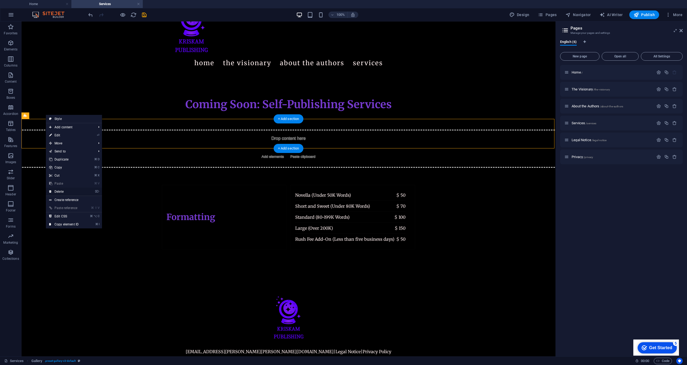
click at [62, 192] on link "⌦ Delete" at bounding box center [64, 192] width 36 height 8
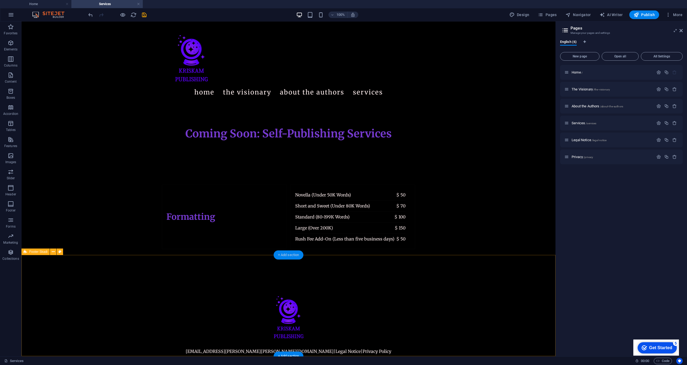
click at [286, 257] on div "+ Add section" at bounding box center [289, 254] width 30 height 9
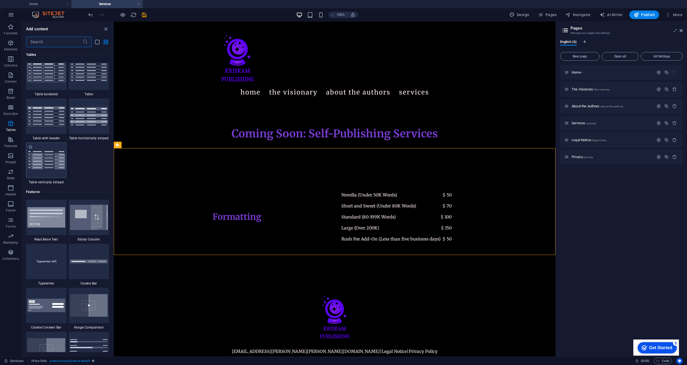
scroll to position [1612, 0]
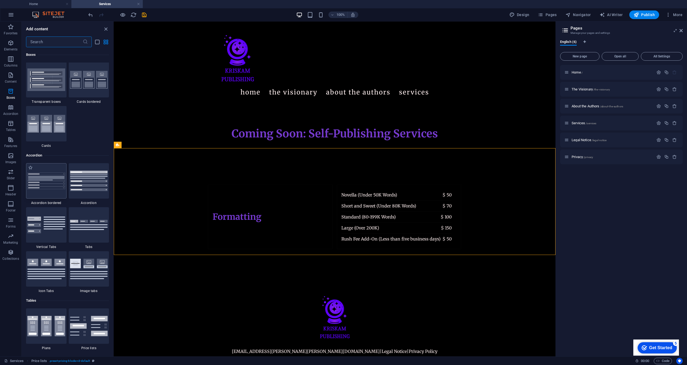
click at [59, 189] on img at bounding box center [46, 180] width 38 height 17
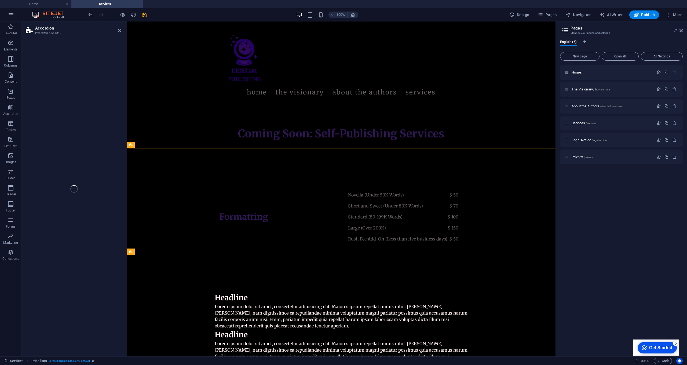
select select "rem"
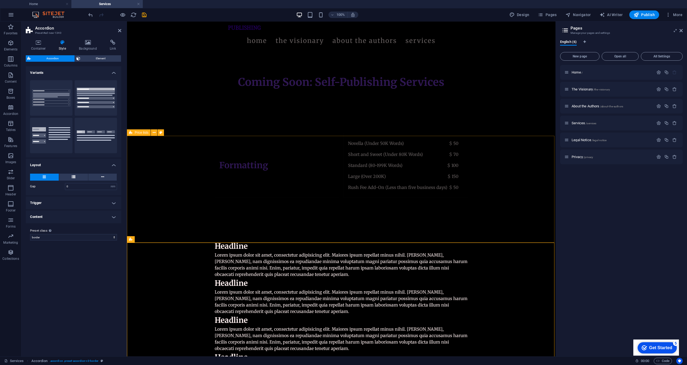
scroll to position [170, 0]
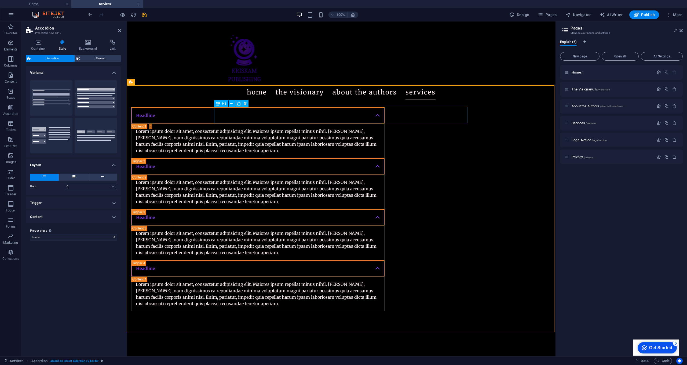
click at [239, 116] on div "Headline" at bounding box center [257, 115] width 253 height 16
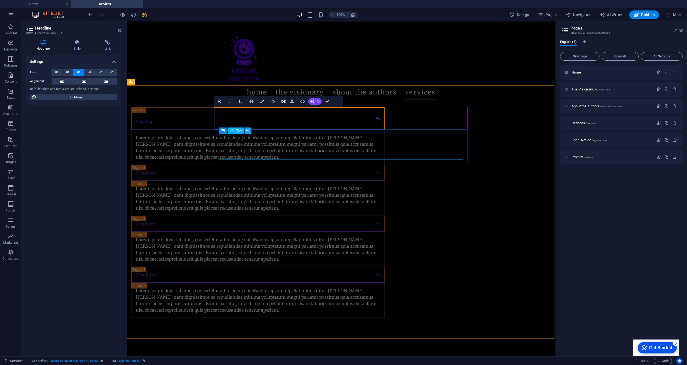
click at [279, 149] on div "Lorem ipsum dolor sit amet, consectetur adipisicing elit. Maiores ipsum repella…" at bounding box center [258, 147] width 244 height 26
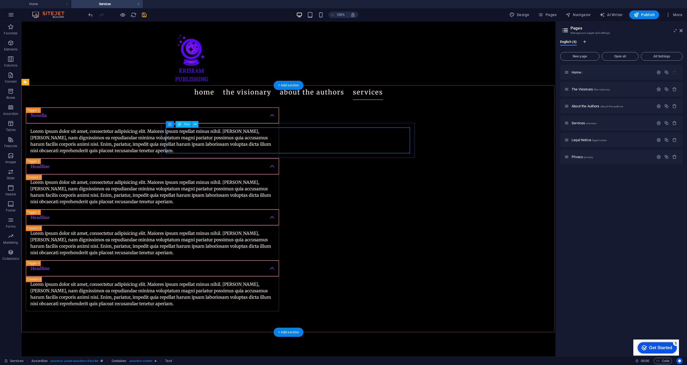
click at [274, 148] on div "Lorem ipsum dolor sit amet, consectetur adipisicing elit. Maiores ipsum repella…" at bounding box center [152, 141] width 244 height 26
click at [274, 149] on div "Lorem ipsum dolor sit amet, consectetur adipisicing elit. Maiores ipsum repella…" at bounding box center [152, 141] width 244 height 26
click at [274, 151] on div "Lorem ipsum dolor sit amet, consectetur adipisicing elit. Maiores ipsum repella…" at bounding box center [152, 141] width 244 height 26
click at [274, 149] on div "Lorem ipsum dolor sit amet, consectetur adipisicing elit. Maiores ipsum repella…" at bounding box center [152, 141] width 244 height 26
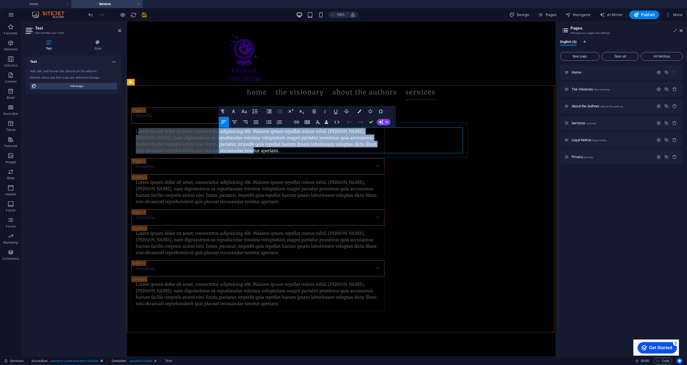
drag, startPoint x: 337, startPoint y: 150, endPoint x: 220, endPoint y: 133, distance: 117.8
click at [220, 133] on p "Lorem ipsum dolor sit amet, consectetur adipisicing elit. Maiores ipsum repella…" at bounding box center [258, 141] width 244 height 26
click at [185, 176] on div "Novella Lorem ipsum dolor sit amet, consectetur adipisicing elit. Maiores ipsum…" at bounding box center [341, 209] width 428 height 247
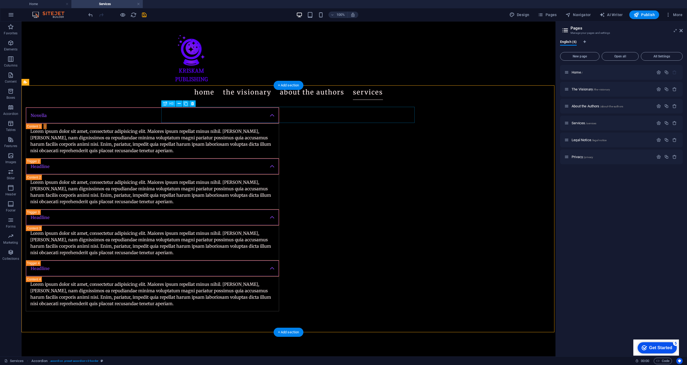
click at [182, 114] on div "Novella" at bounding box center [152, 115] width 253 height 16
click at [181, 115] on div "Novella" at bounding box center [152, 115] width 253 height 16
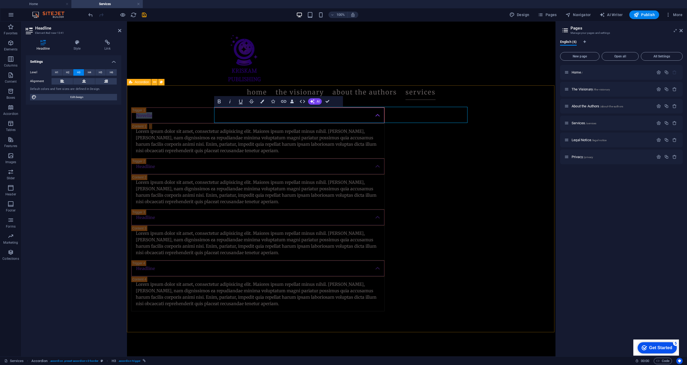
click at [153, 103] on div "Novella Lorem ipsum dolor sit amet, consectetur adipisicing elit. Maiores ipsum…" at bounding box center [341, 209] width 428 height 247
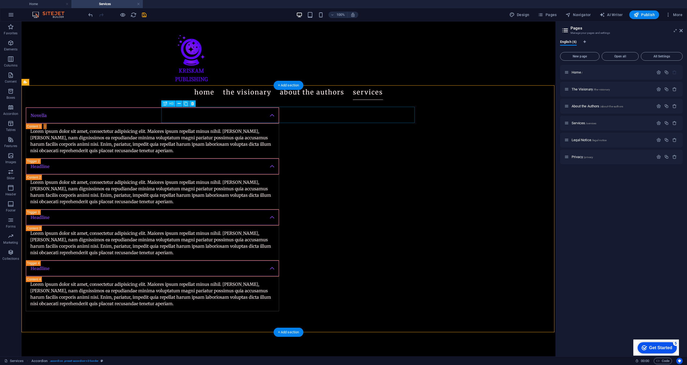
click at [179, 116] on div "Novella" at bounding box center [152, 115] width 253 height 16
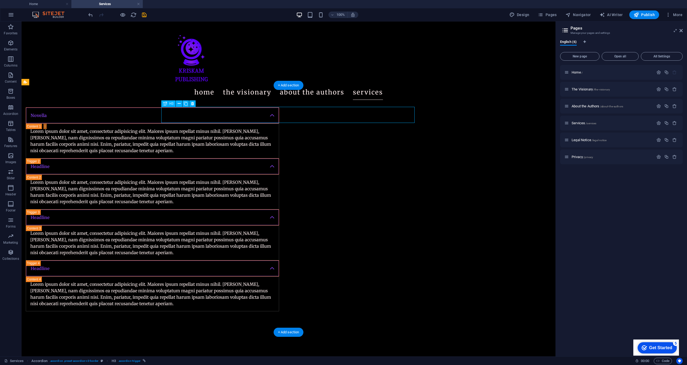
click at [179, 116] on div "Novella" at bounding box center [152, 115] width 253 height 16
click at [274, 149] on div "Lorem ipsum dolor sit amet, consectetur adipisicing elit. Maiores ipsum repella…" at bounding box center [152, 141] width 244 height 26
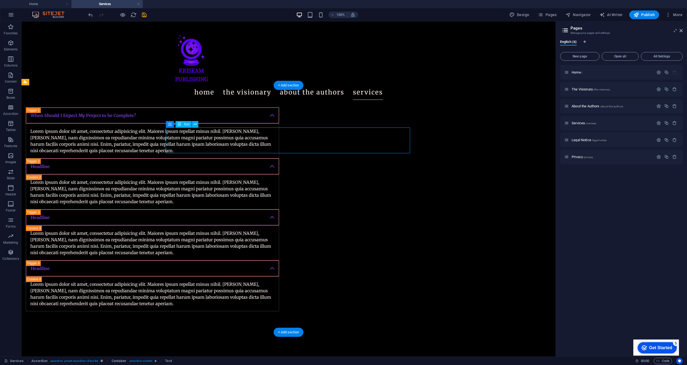
click at [274, 150] on div "Lorem ipsum dolor sit amet, consectetur adipisicing elit. Maiores ipsum repella…" at bounding box center [152, 141] width 244 height 26
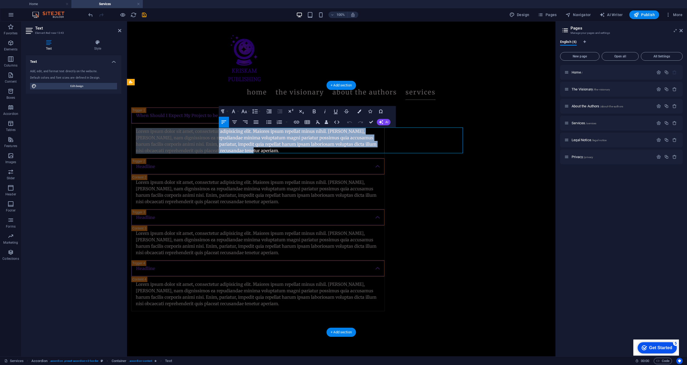
drag, startPoint x: 337, startPoint y: 150, endPoint x: 218, endPoint y: 131, distance: 120.1
click at [218, 131] on p "Lorem ipsum dolor sit amet, consectetur adipisicing elit. Maiores ipsum repella…" at bounding box center [258, 141] width 244 height 26
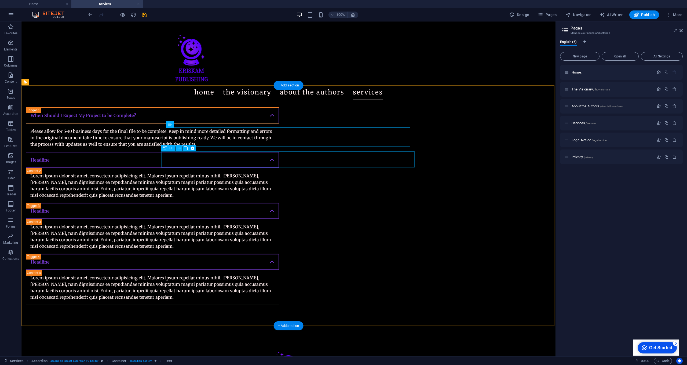
click at [185, 161] on div "Headline" at bounding box center [152, 160] width 253 height 16
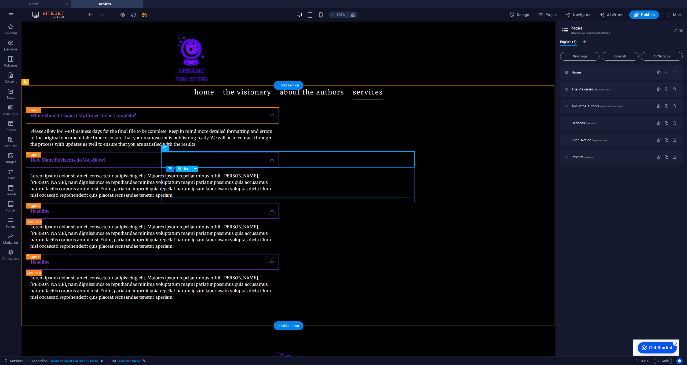
click at [274, 182] on div "Lorem ipsum dolor sit amet, consectetur adipisicing elit. Maiores ipsum repella…" at bounding box center [152, 185] width 244 height 26
click at [274, 194] on div "Lorem ipsum dolor sit amet, consectetur adipisicing elit. Maiores ipsum repella…" at bounding box center [152, 185] width 244 height 26
click at [274, 196] on div "Lorem ipsum dolor sit amet, consectetur adipisicing elit. Maiores ipsum repella…" at bounding box center [152, 185] width 244 height 26
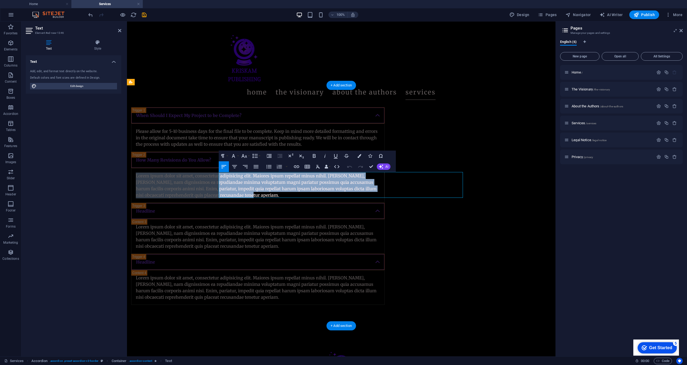
drag, startPoint x: 339, startPoint y: 195, endPoint x: 219, endPoint y: 176, distance: 120.6
click at [219, 176] on p "Lorem ipsum dolor sit amet, consectetur adipisicing elit. Maiores ipsum repella…" at bounding box center [258, 185] width 244 height 26
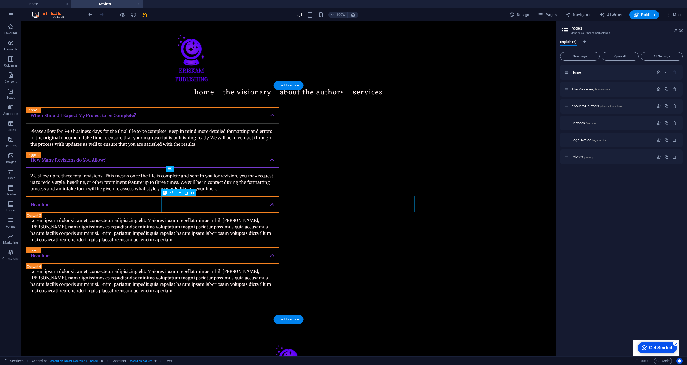
click at [175, 204] on div "Headline" at bounding box center [152, 204] width 253 height 16
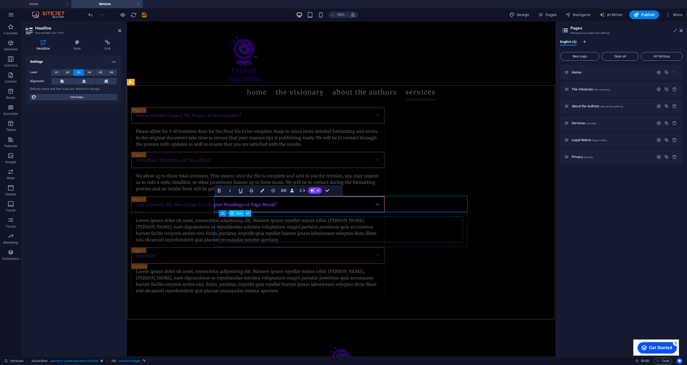
click at [260, 234] on div "Lorem ipsum dolor sit amet, consectetur adipisicing elit. Maiores ipsum repella…" at bounding box center [258, 230] width 244 height 26
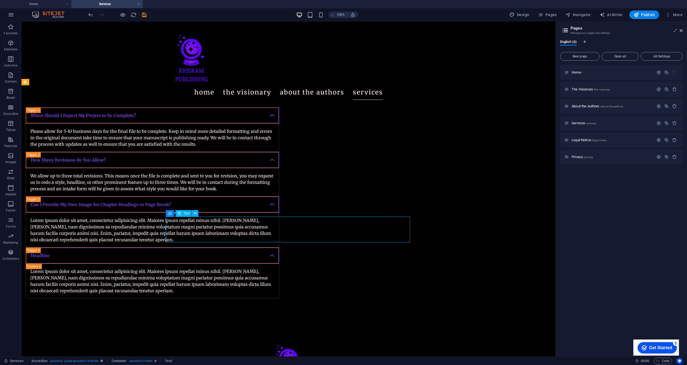
drag, startPoint x: 307, startPoint y: 241, endPoint x: 297, endPoint y: 242, distance: 10.8
click at [274, 241] on div "Lorem ipsum dolor sit amet, consectetur adipisicing elit. Maiores ipsum repella…" at bounding box center [152, 230] width 244 height 26
click at [274, 240] on div "Lorem ipsum dolor sit amet, consectetur adipisicing elit. Maiores ipsum repella…" at bounding box center [152, 230] width 244 height 26
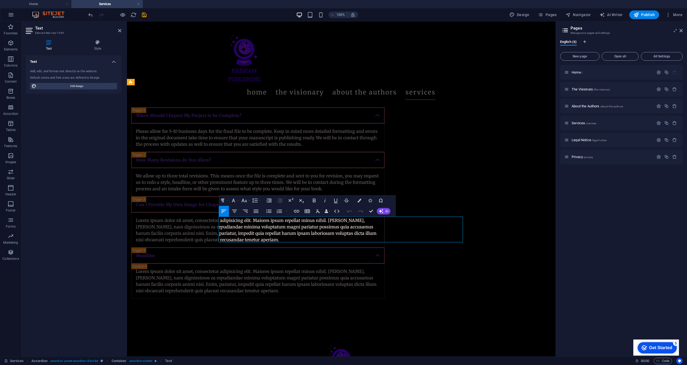
click at [334, 241] on p "Lorem ipsum dolor sit amet, consectetur adipisicing elit. Maiores ipsum repella…" at bounding box center [258, 230] width 244 height 26
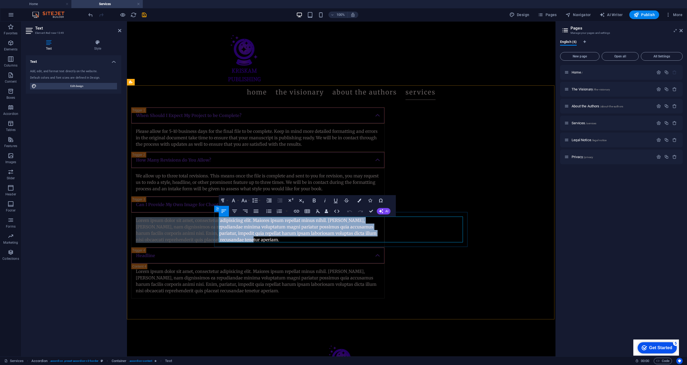
drag, startPoint x: 333, startPoint y: 241, endPoint x: 218, endPoint y: 221, distance: 117.7
click at [218, 221] on div "Lorem ipsum dolor sit amet, consectetur adipisicing elit. Maiores ipsum repella…" at bounding box center [257, 229] width 253 height 35
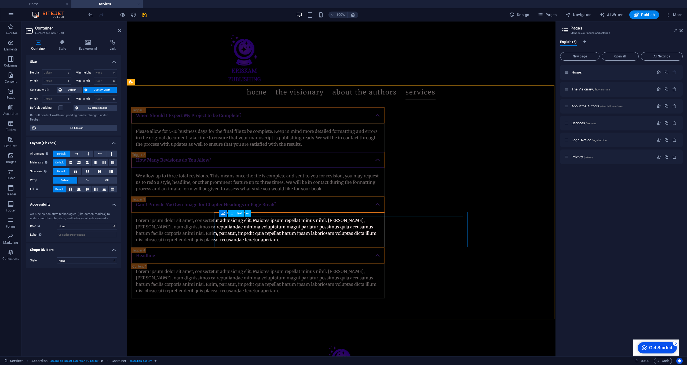
click at [336, 237] on div "Lorem ipsum dolor sit amet, consectetur adipisicing elit. Maiores ipsum repella…" at bounding box center [258, 230] width 244 height 26
click at [335, 240] on div "Lorem ipsum dolor sit amet, consectetur adipisicing elit. Maiores ipsum repella…" at bounding box center [258, 230] width 244 height 26
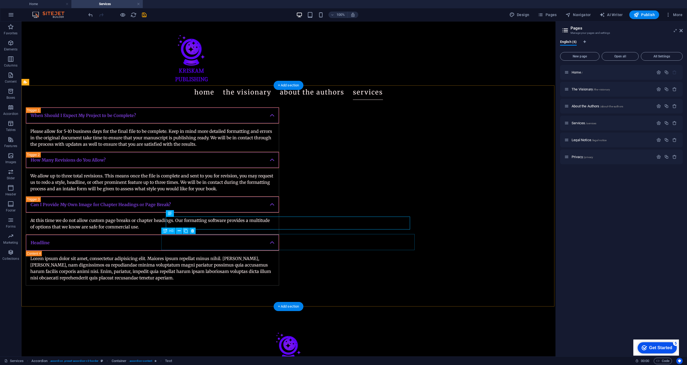
click at [179, 245] on div "Headline" at bounding box center [152, 242] width 253 height 16
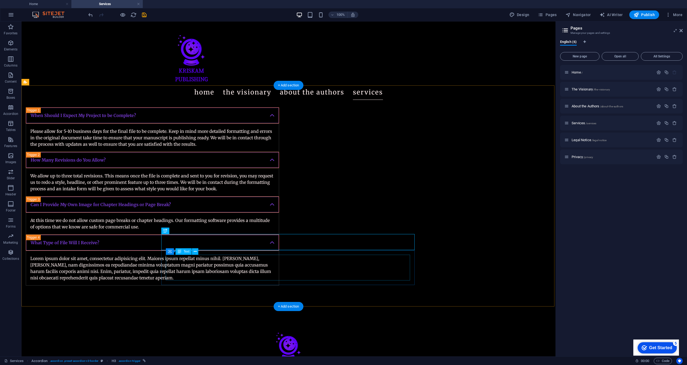
click at [274, 271] on div "Lorem ipsum dolor sit amet, consectetur adipisicing elit. Maiores ipsum repella…" at bounding box center [152, 268] width 244 height 26
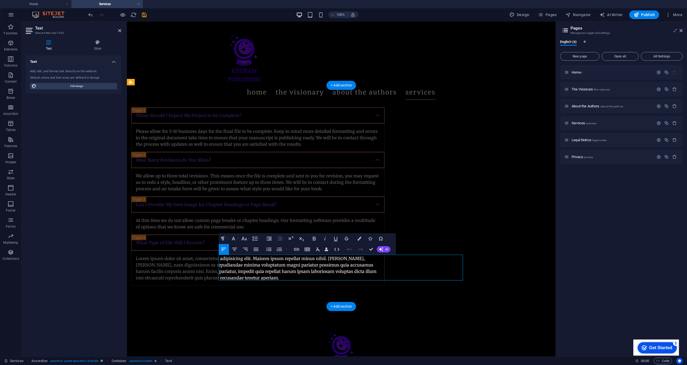
click at [336, 278] on p "Lorem ipsum dolor sit amet, consectetur adipisicing elit. Maiores ipsum repella…" at bounding box center [258, 268] width 244 height 26
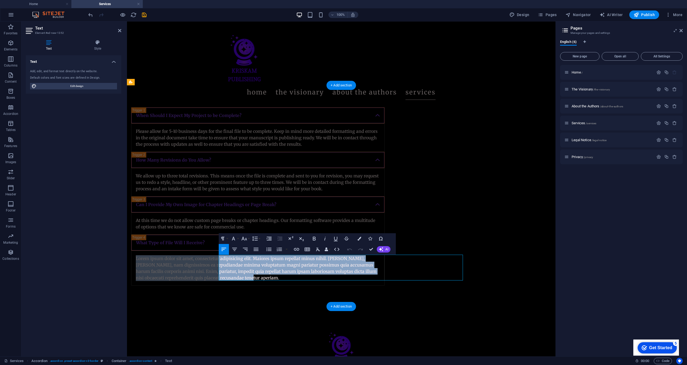
drag, startPoint x: 336, startPoint y: 278, endPoint x: 218, endPoint y: 257, distance: 119.5
click at [218, 257] on div "Lorem ipsum dolor sit amet, consectetur adipisicing elit. Maiores ipsum repella…" at bounding box center [257, 268] width 253 height 35
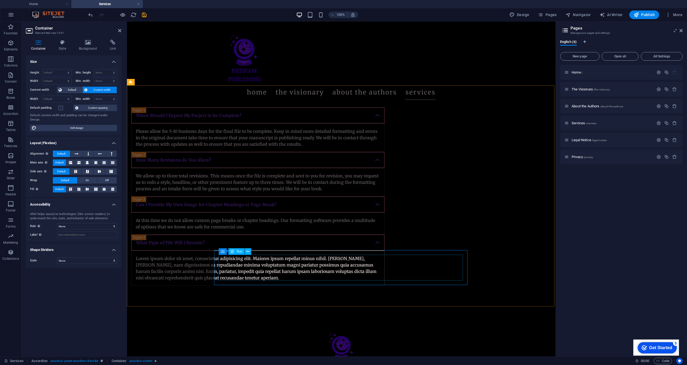
click at [337, 277] on div "Lorem ipsum dolor sit amet, consectetur adipisicing elit. Maiores ipsum repella…" at bounding box center [258, 268] width 244 height 26
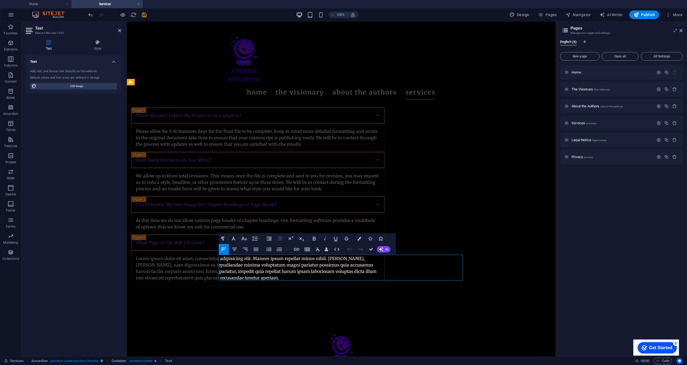
click at [337, 277] on p "Lorem ipsum dolor sit amet, consectetur adipisicing elit. Maiores ipsum repella…" at bounding box center [258, 268] width 244 height 26
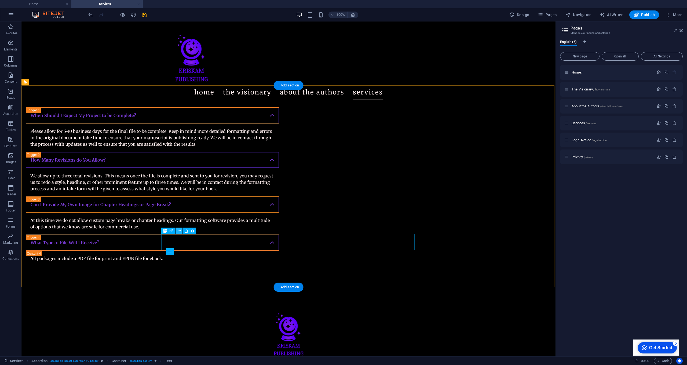
click at [179, 232] on icon at bounding box center [179, 231] width 3 height 6
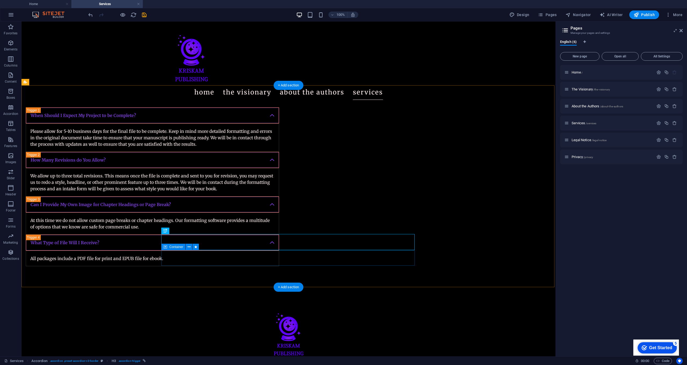
click at [279, 253] on div "All packages include a PDF file for print and EPUB file for ebook." at bounding box center [152, 259] width 253 height 16
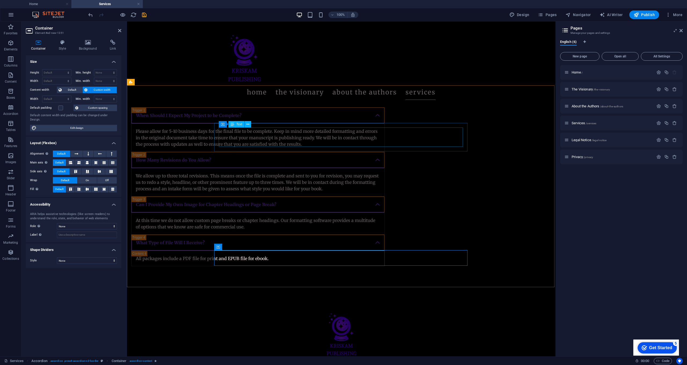
click at [234, 139] on div "Please allow for 5-10 business days for the final file to be complete. Keep in …" at bounding box center [258, 137] width 244 height 19
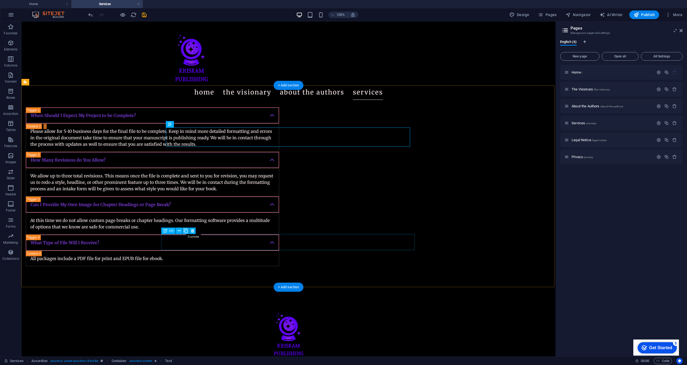
click at [185, 232] on icon at bounding box center [186, 231] width 4 height 6
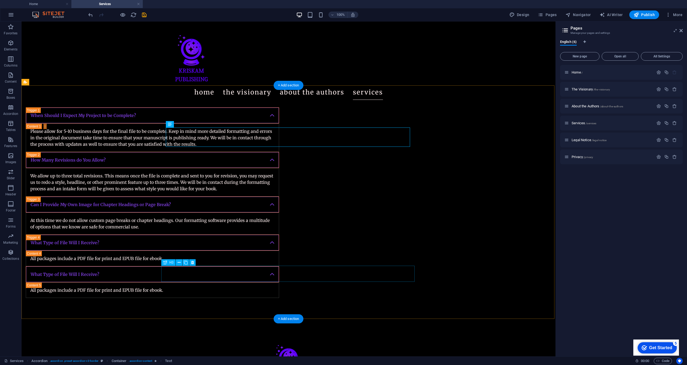
click at [243, 273] on div "What Type of File Will I Receive?" at bounding box center [152, 274] width 253 height 16
click at [274, 288] on div "All packages include a PDF file for print and EPUB file for ebook." at bounding box center [152, 290] width 244 height 6
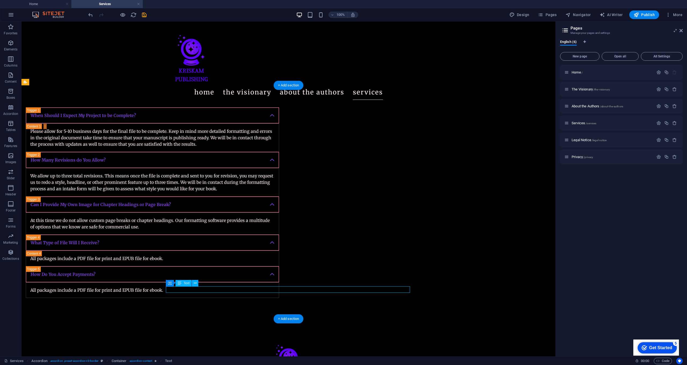
click at [274, 288] on div "All packages include a PDF file for print and EPUB file for ebook." at bounding box center [152, 290] width 244 height 6
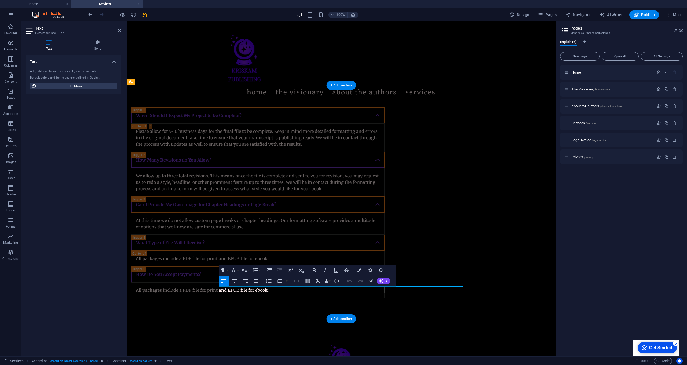
click at [359, 290] on p "All packages include a PDF file for print and EPUB file for ebook." at bounding box center [258, 290] width 244 height 6
drag, startPoint x: 350, startPoint y: 289, endPoint x: 219, endPoint y: 291, distance: 130.7
click at [219, 291] on p "All packages include a PDF file for print and EPUB file for ebook." at bounding box center [258, 290] width 244 height 6
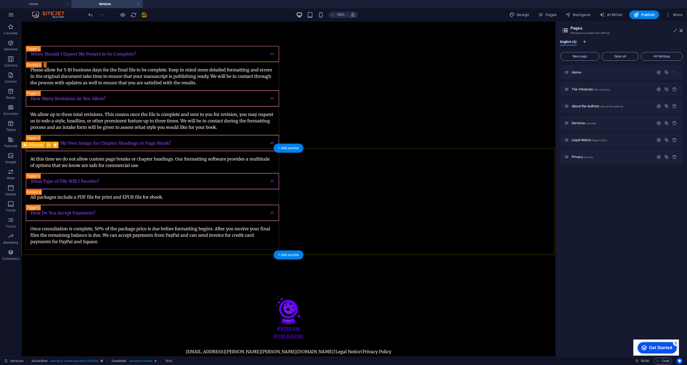
scroll to position [0, 0]
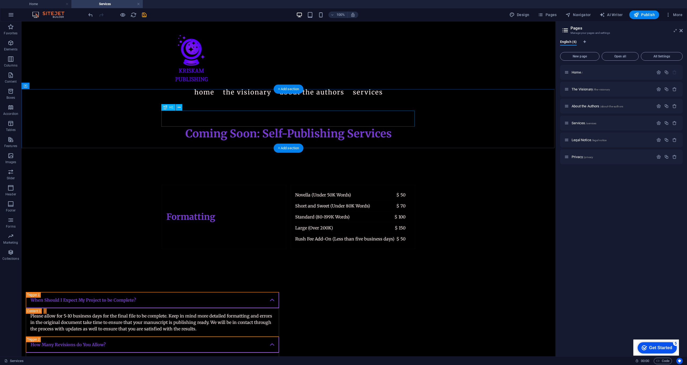
click at [248, 126] on div "Coming Soon: Self-Publishing Services" at bounding box center [288, 134] width 253 height 16
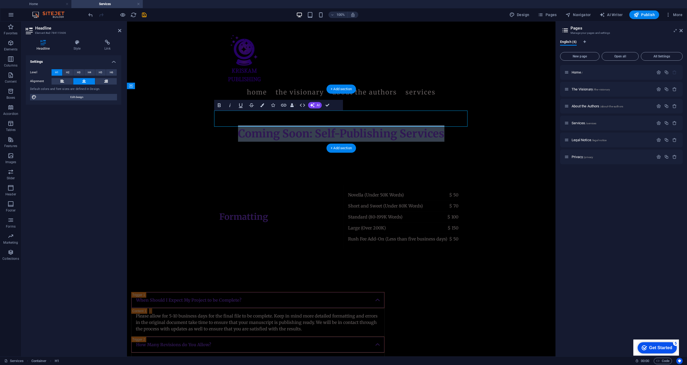
click at [263, 126] on h1 "Coming Soon: Self-Publishing Services" at bounding box center [341, 134] width 253 height 16
drag, startPoint x: 308, startPoint y: 119, endPoint x: 239, endPoint y: 117, distance: 69.0
click at [239, 126] on h1 "Coming Soon: Self-Publishing Services" at bounding box center [341, 134] width 253 height 16
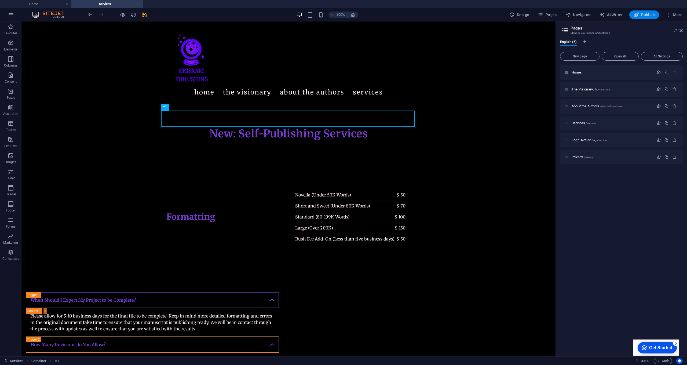
click at [645, 18] on button "Publish" at bounding box center [644, 14] width 30 height 9
